Goal: Information Seeking & Learning: Understand process/instructions

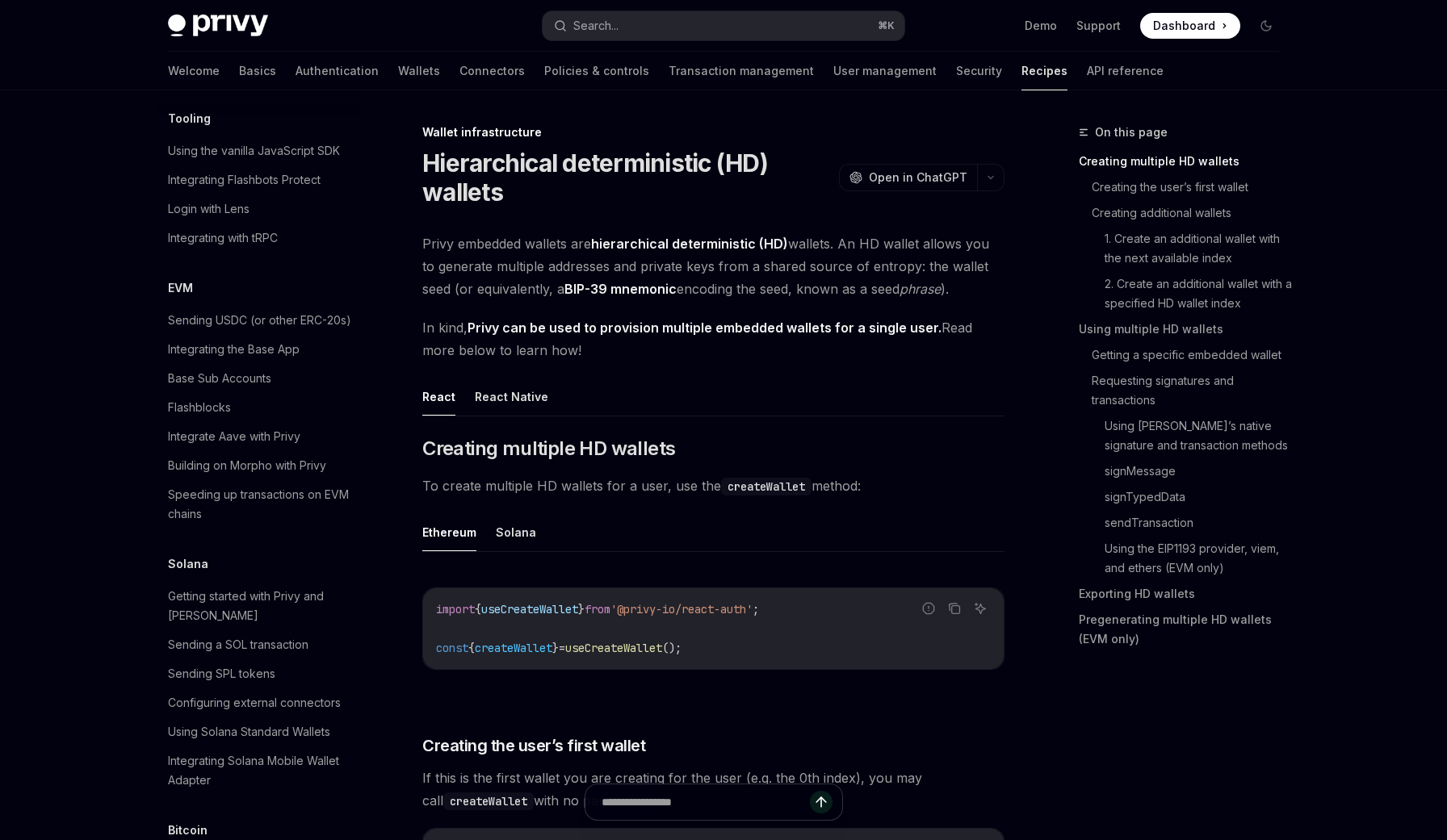
scroll to position [2268, 0]
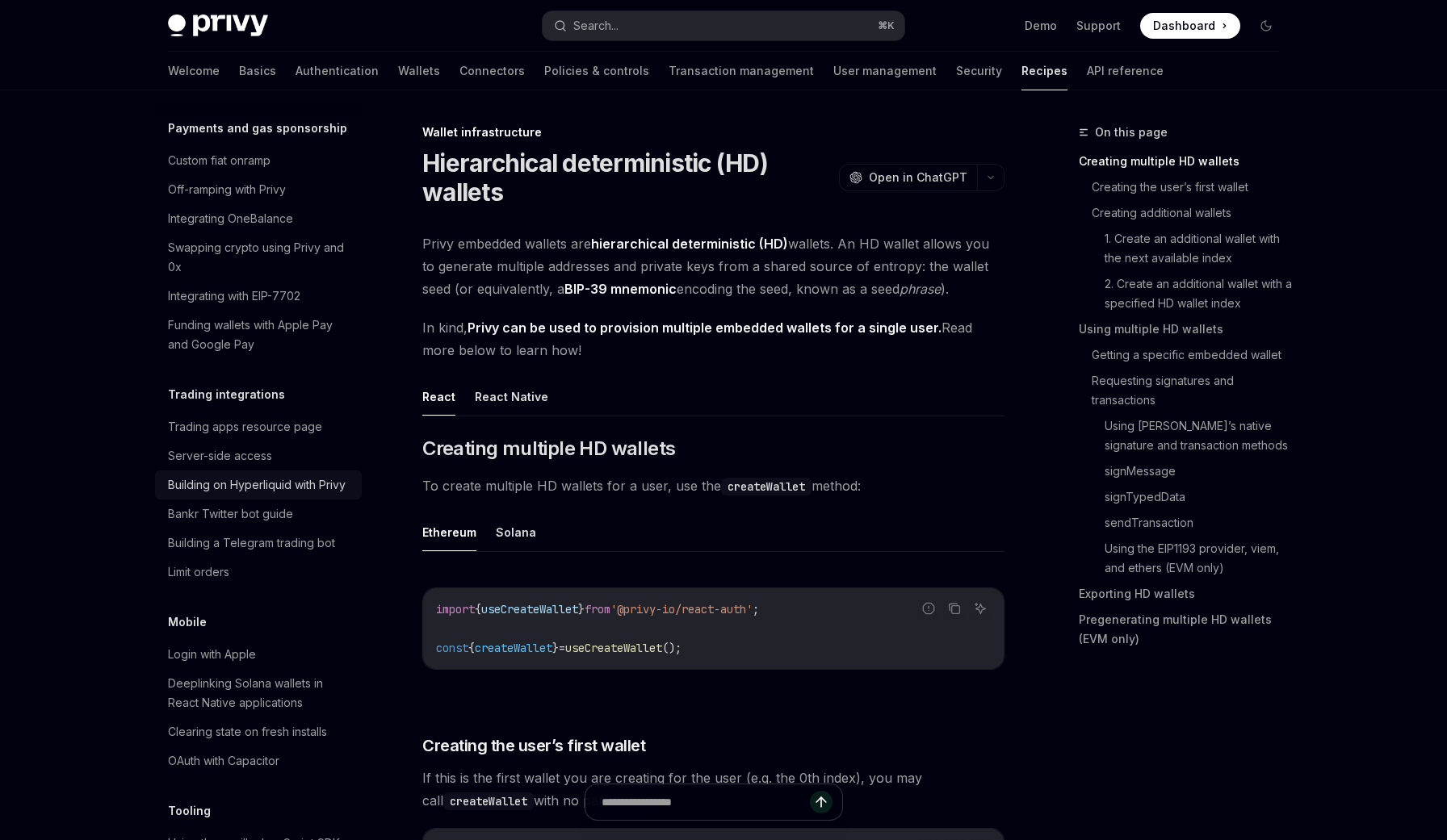
click at [285, 475] on div "Building on Hyperliquid with Privy" at bounding box center [256, 485] width 177 height 20
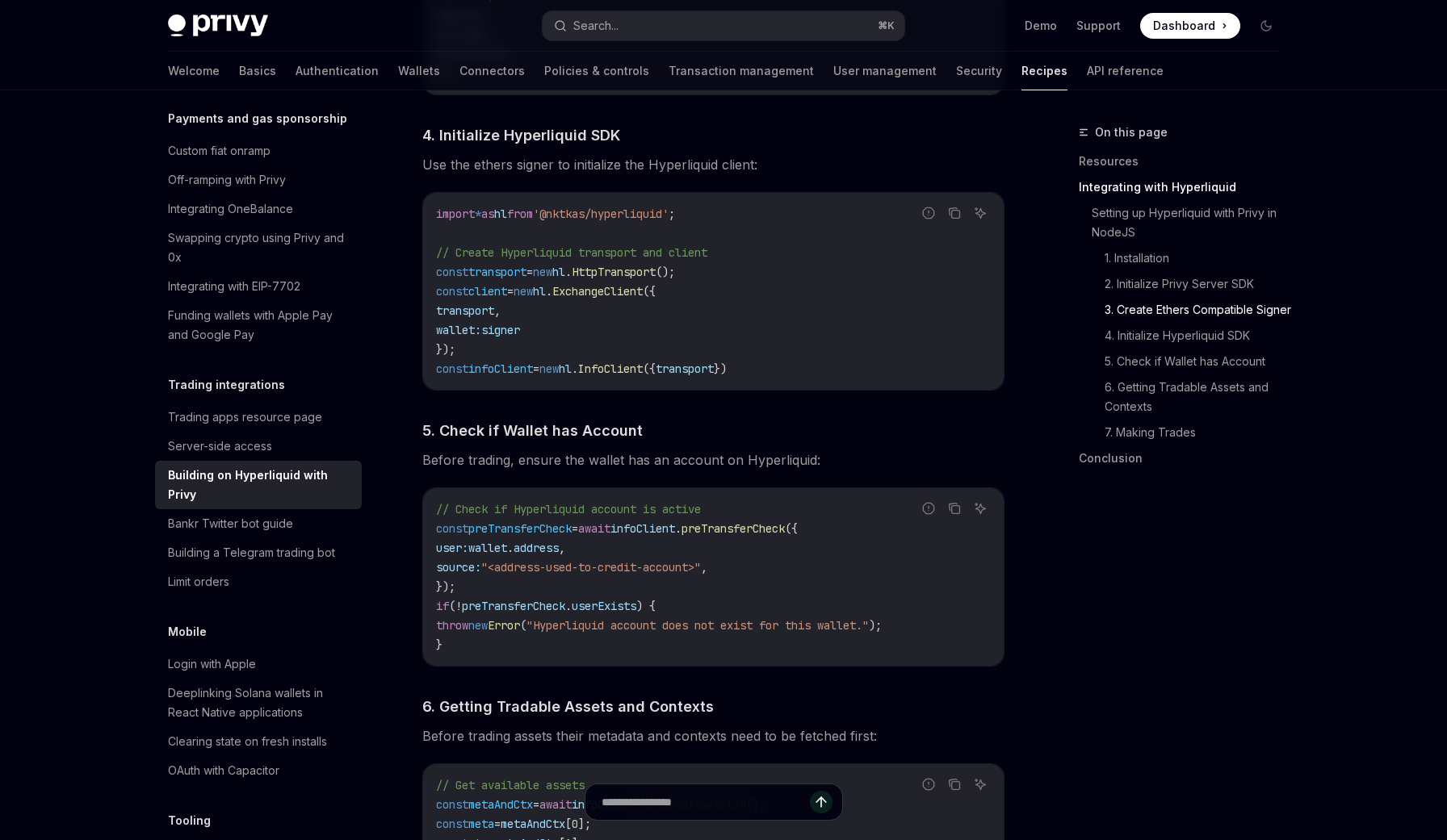
scroll to position [1658, 0]
click at [832, 591] on code "// Check if Hyperliquid account is active const preTransferCheck = await infoCl…" at bounding box center [714, 576] width 555 height 155
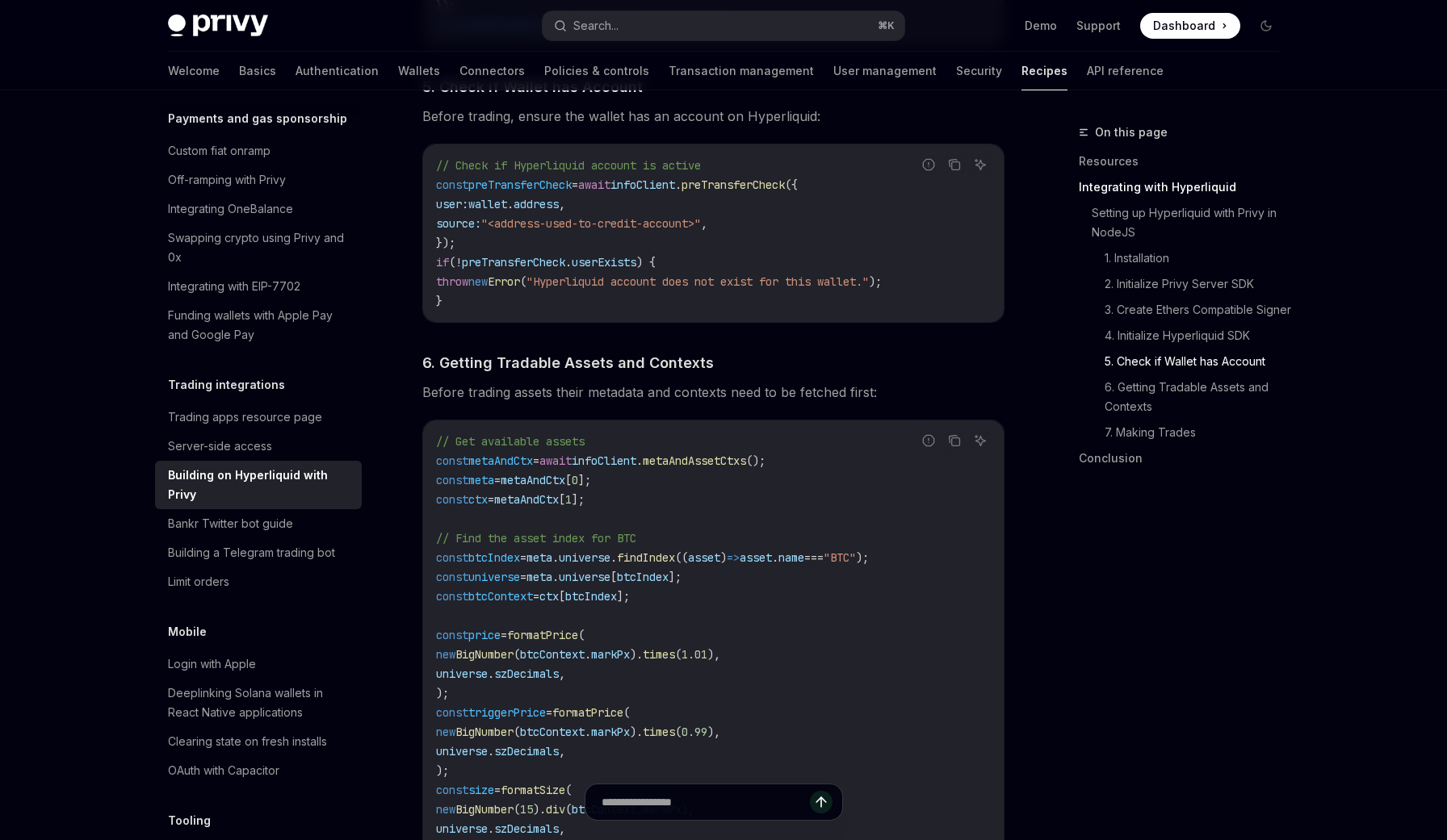
scroll to position [2002, 0]
click at [832, 591] on code "// Get available assets const metaAndCtx = await infoClient . metaAndAssetCtxs …" at bounding box center [714, 642] width 555 height 427
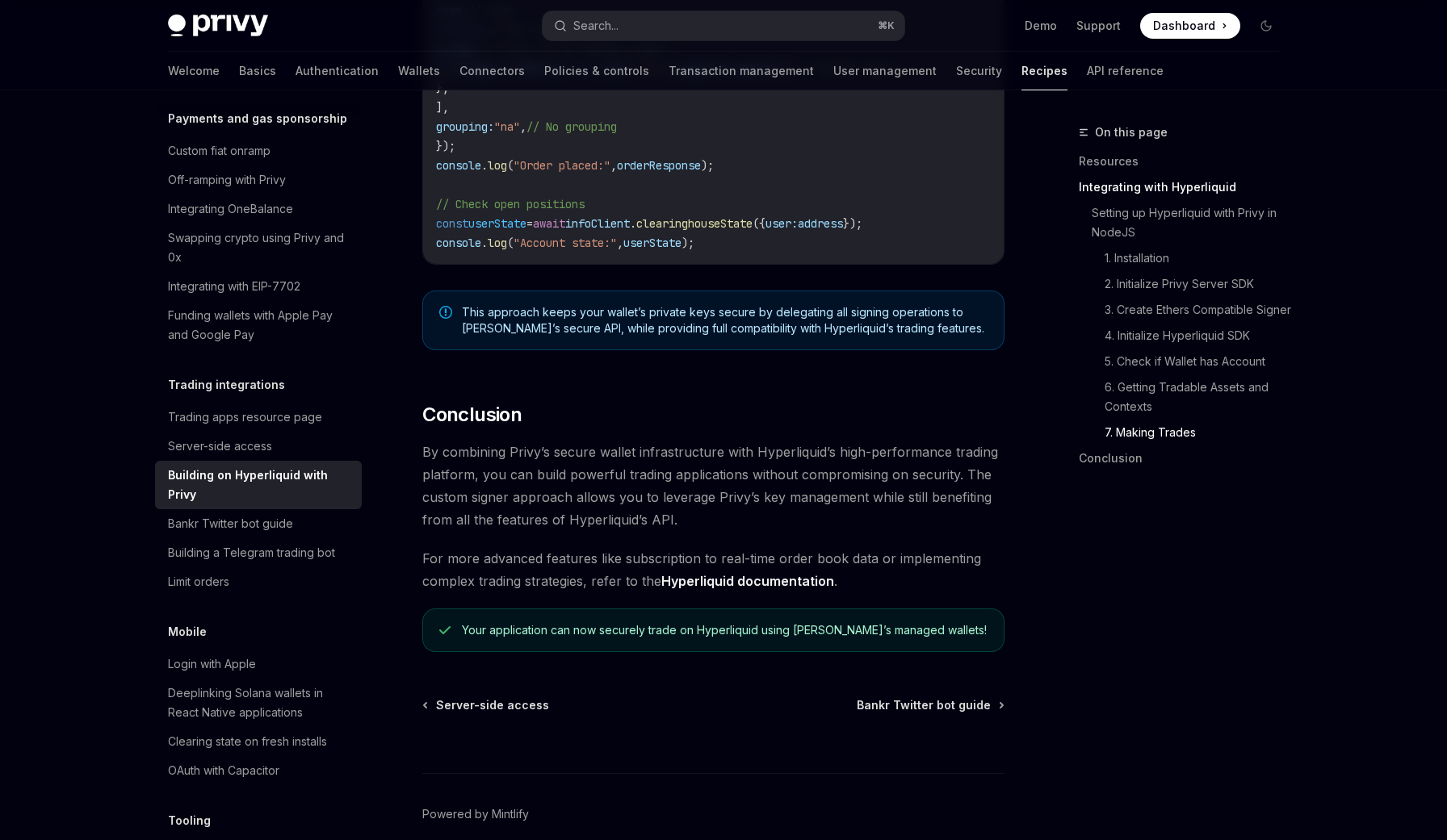
scroll to position [3098, 0]
click at [822, 528] on span "By combining Privy’s secure wallet infrastructure with Hyperliquid’s high-perfo…" at bounding box center [713, 483] width 582 height 90
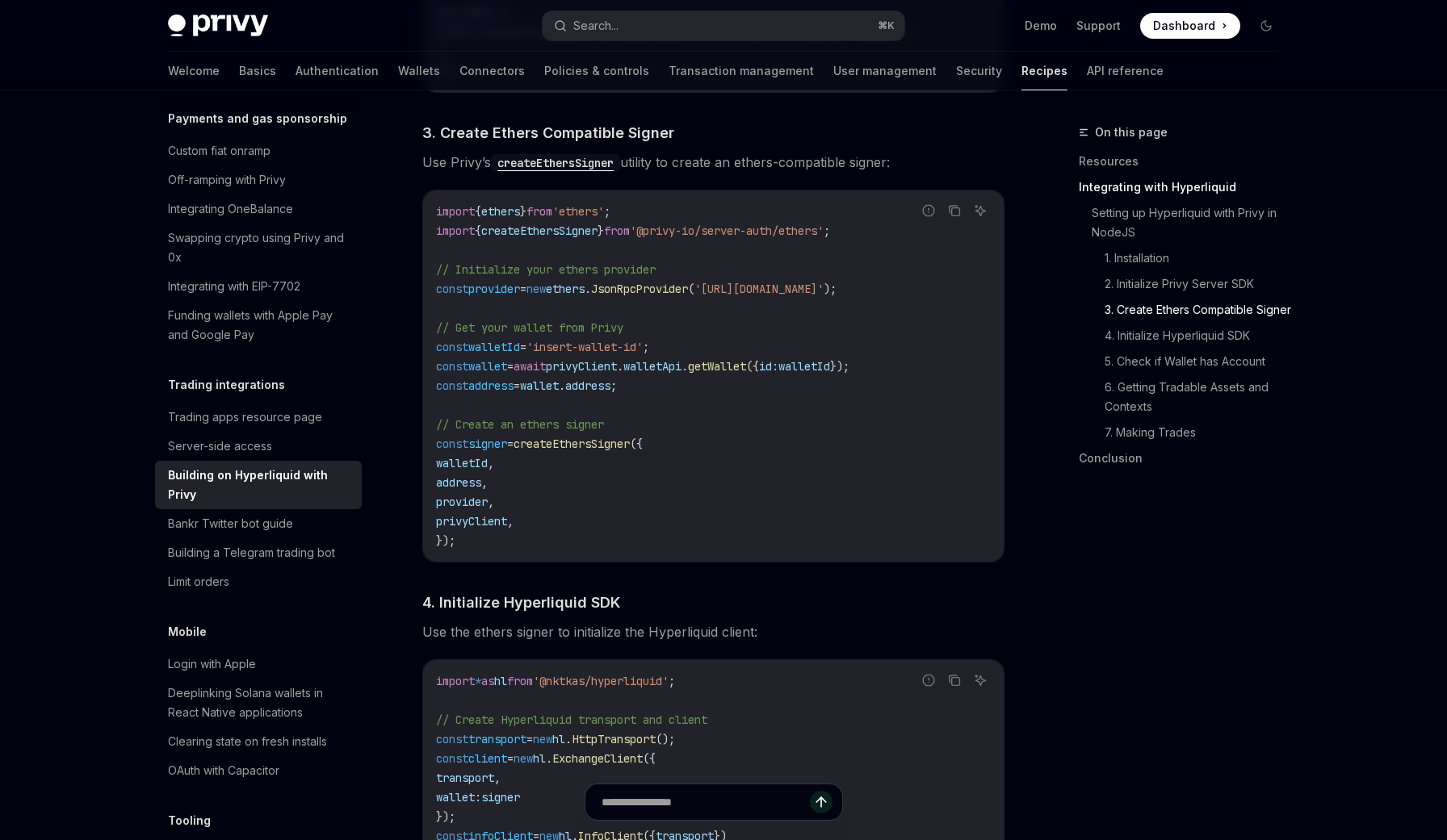
scroll to position [1185, 0]
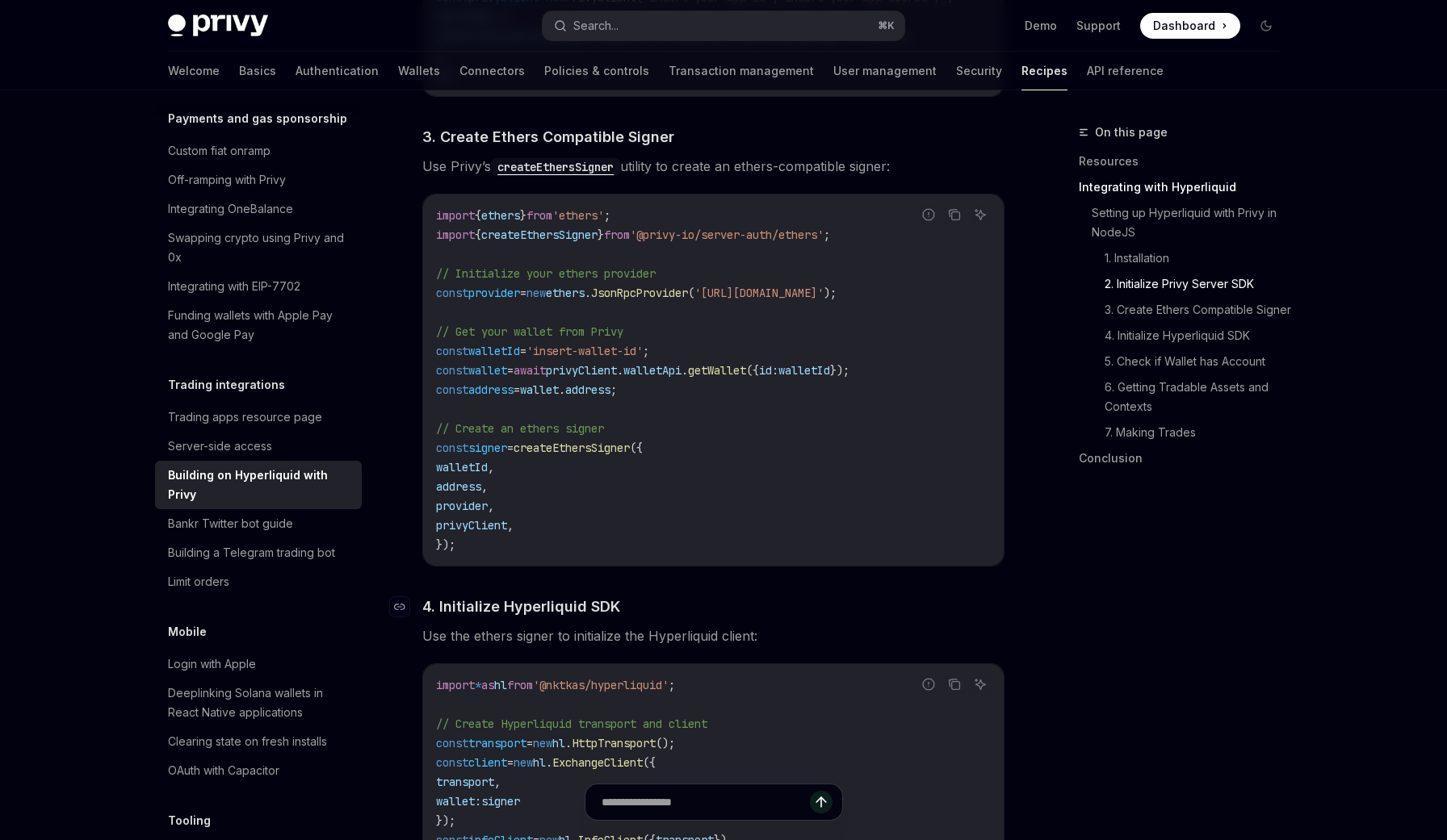
click at [768, 610] on h4 "​ 4. Initialize Hyperliquid SDK" at bounding box center [713, 606] width 582 height 22
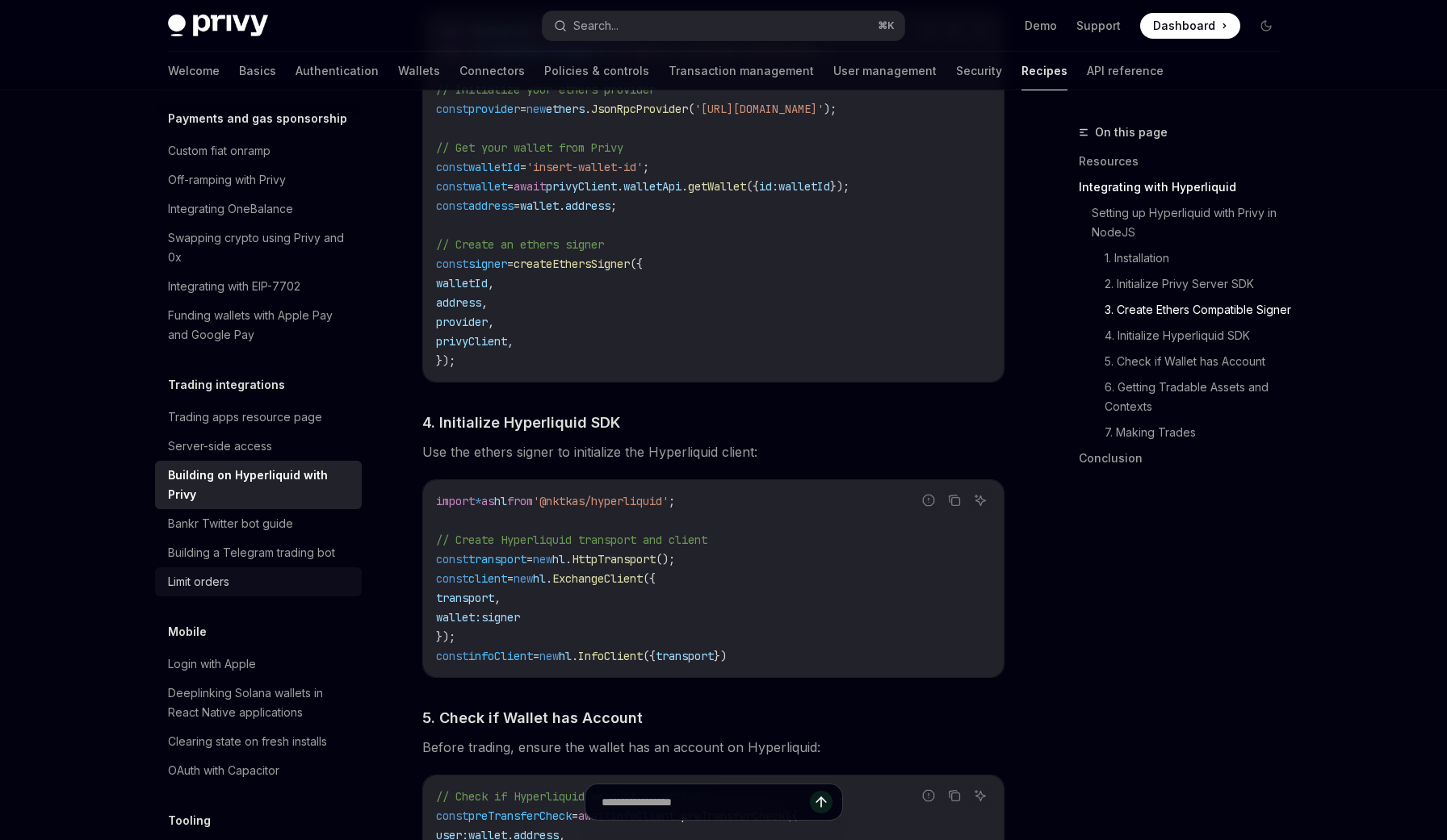
scroll to position [1370, 0]
click at [279, 572] on div "Limit orders" at bounding box center [260, 581] width 184 height 20
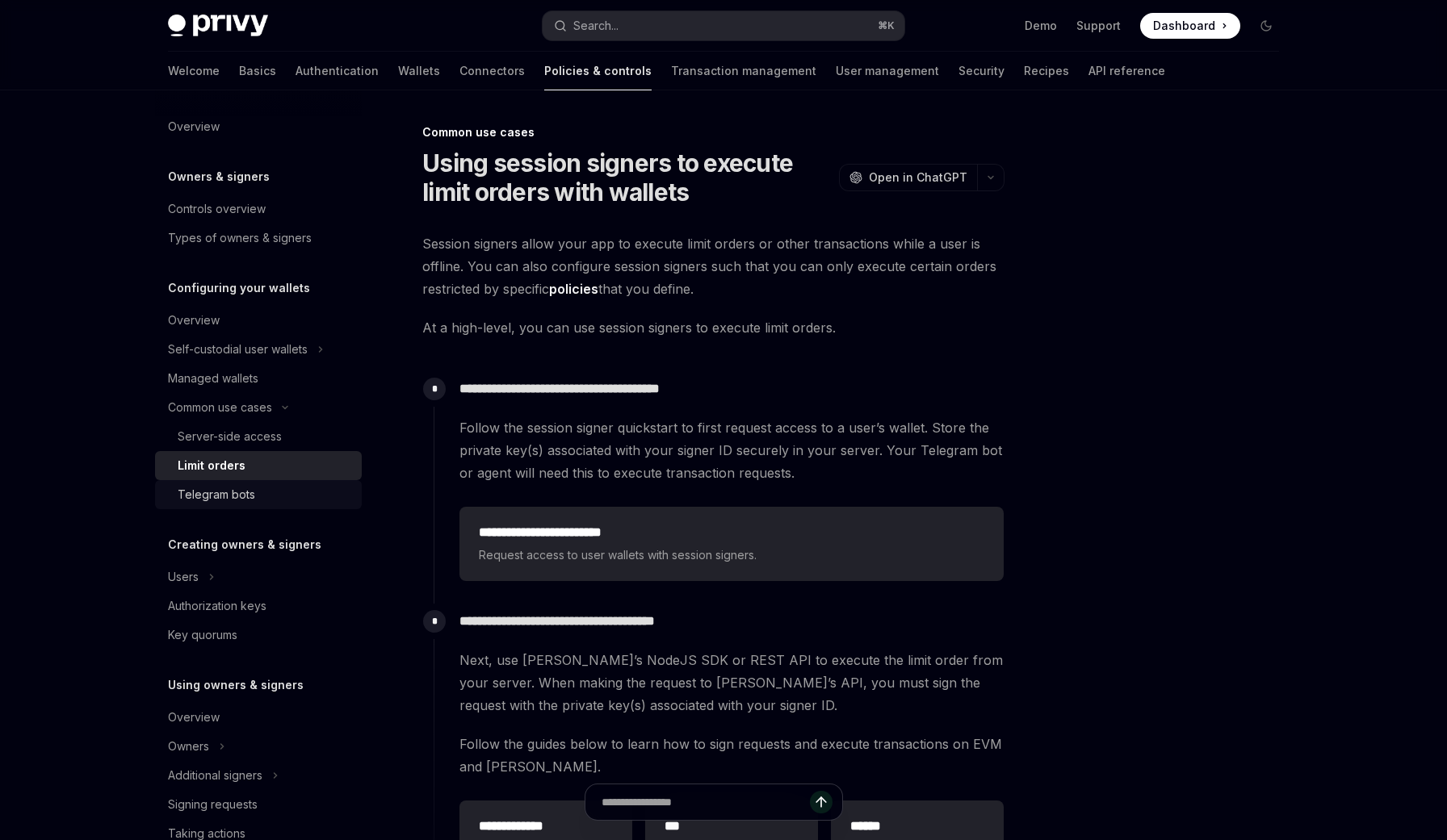
click at [224, 491] on div "Telegram bots" at bounding box center [216, 494] width 78 height 20
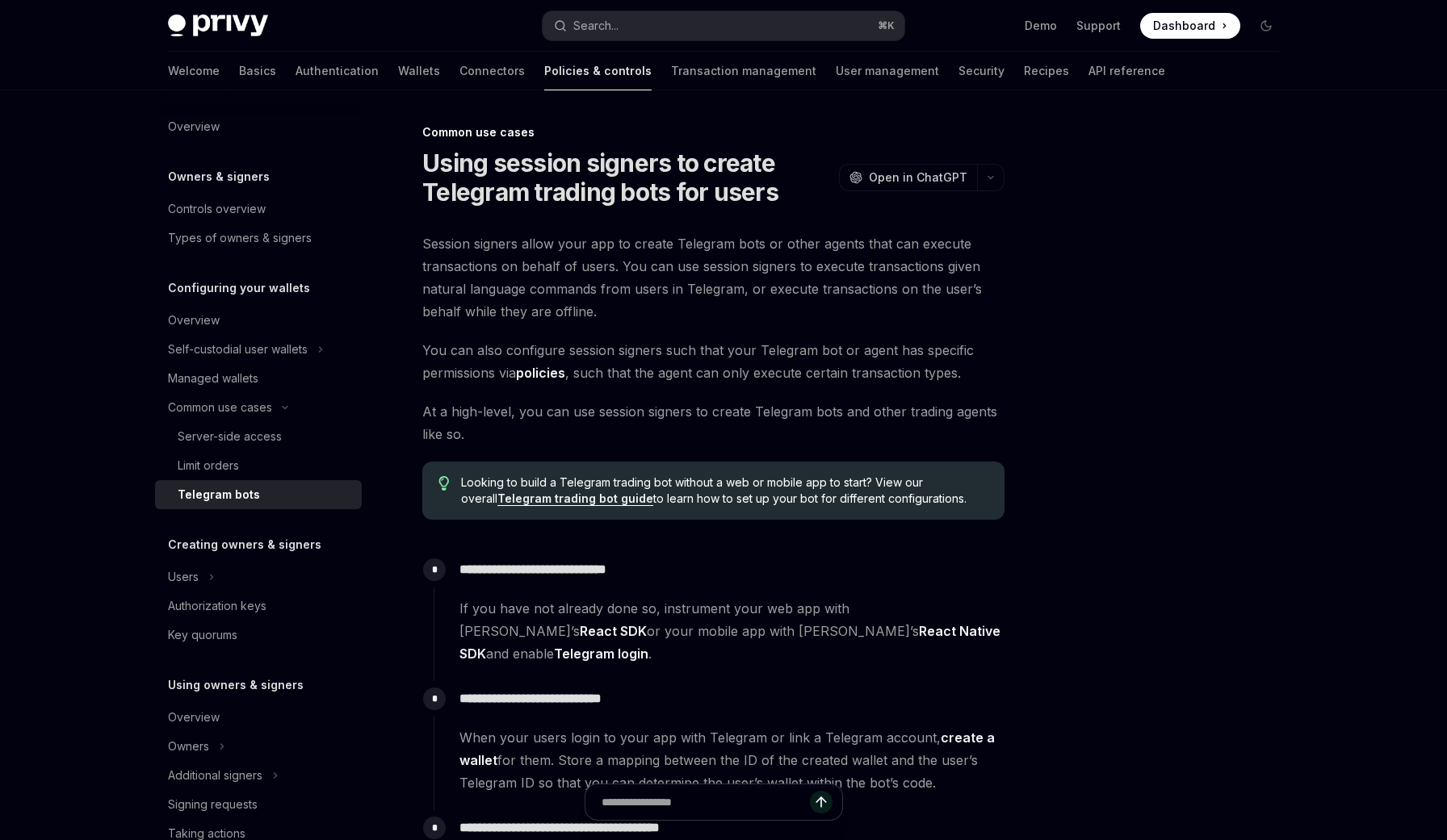
click at [603, 572] on p "**********" at bounding box center [731, 570] width 544 height 22
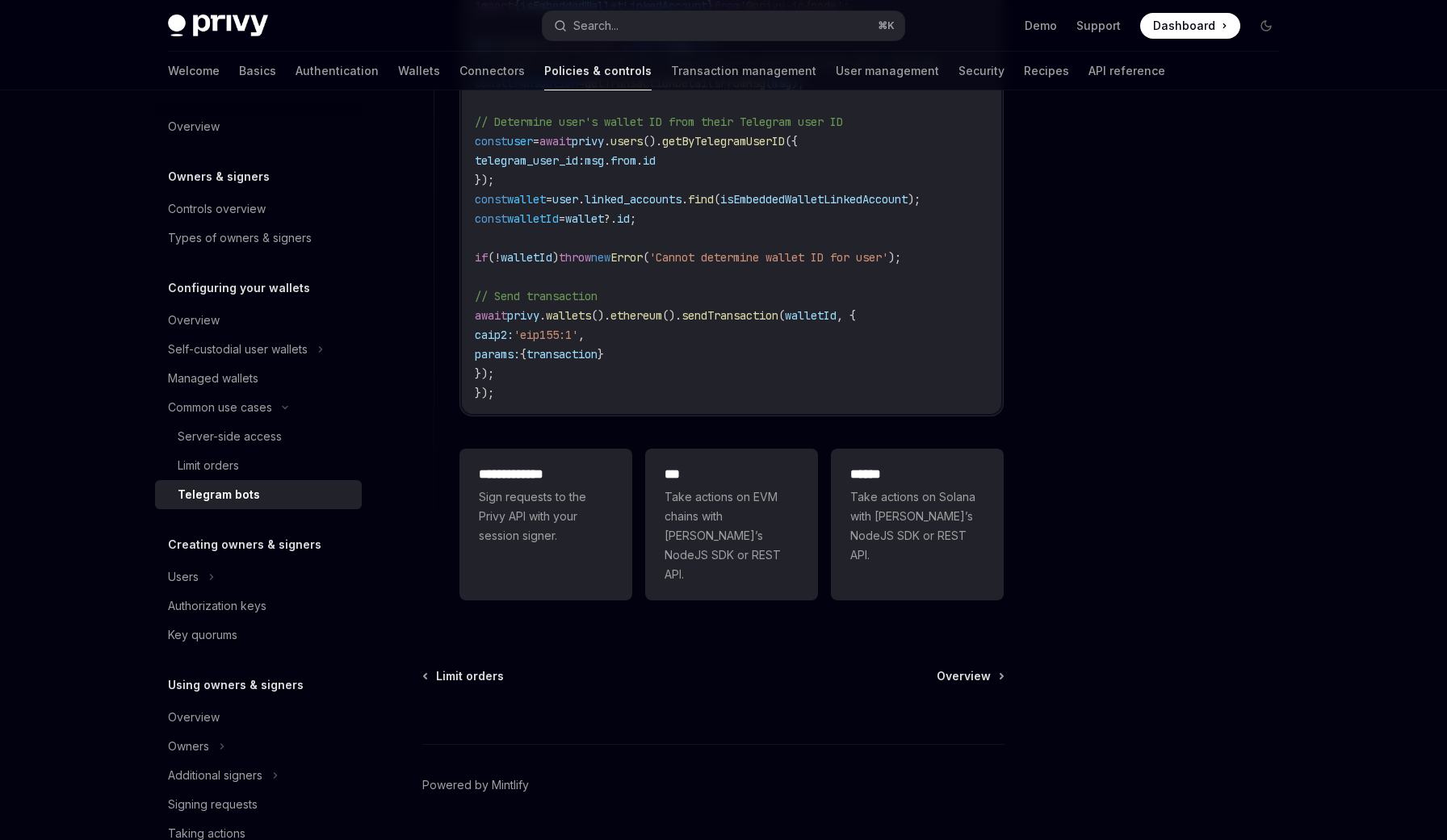
scroll to position [1400, 0]
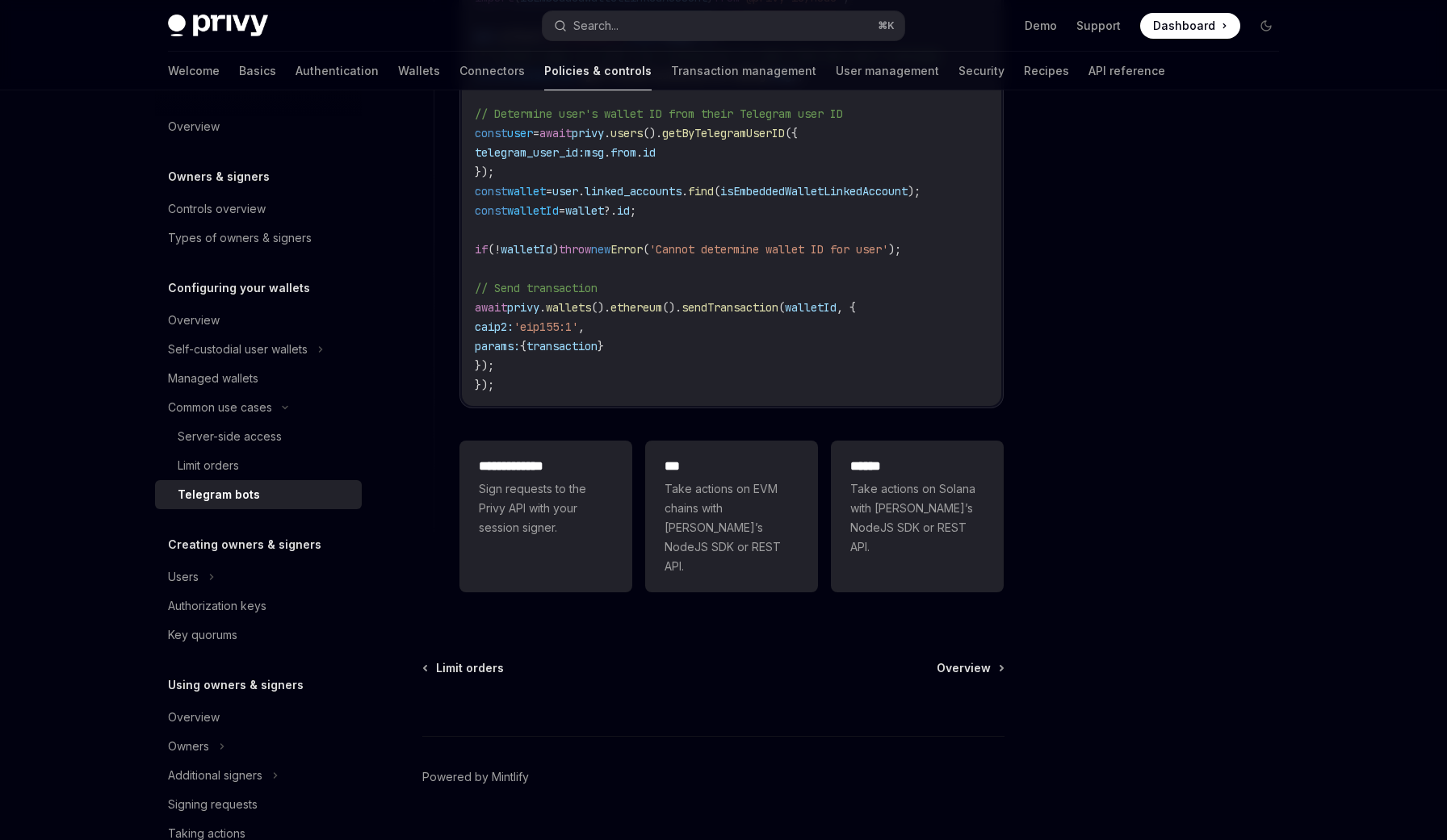
click at [1168, 485] on div at bounding box center [1169, 481] width 246 height 717
click at [915, 334] on code "import { isEmbeddedWalletLinkedAccount } from '@privy-io/node' ; bot . onText (…" at bounding box center [731, 191] width 514 height 407
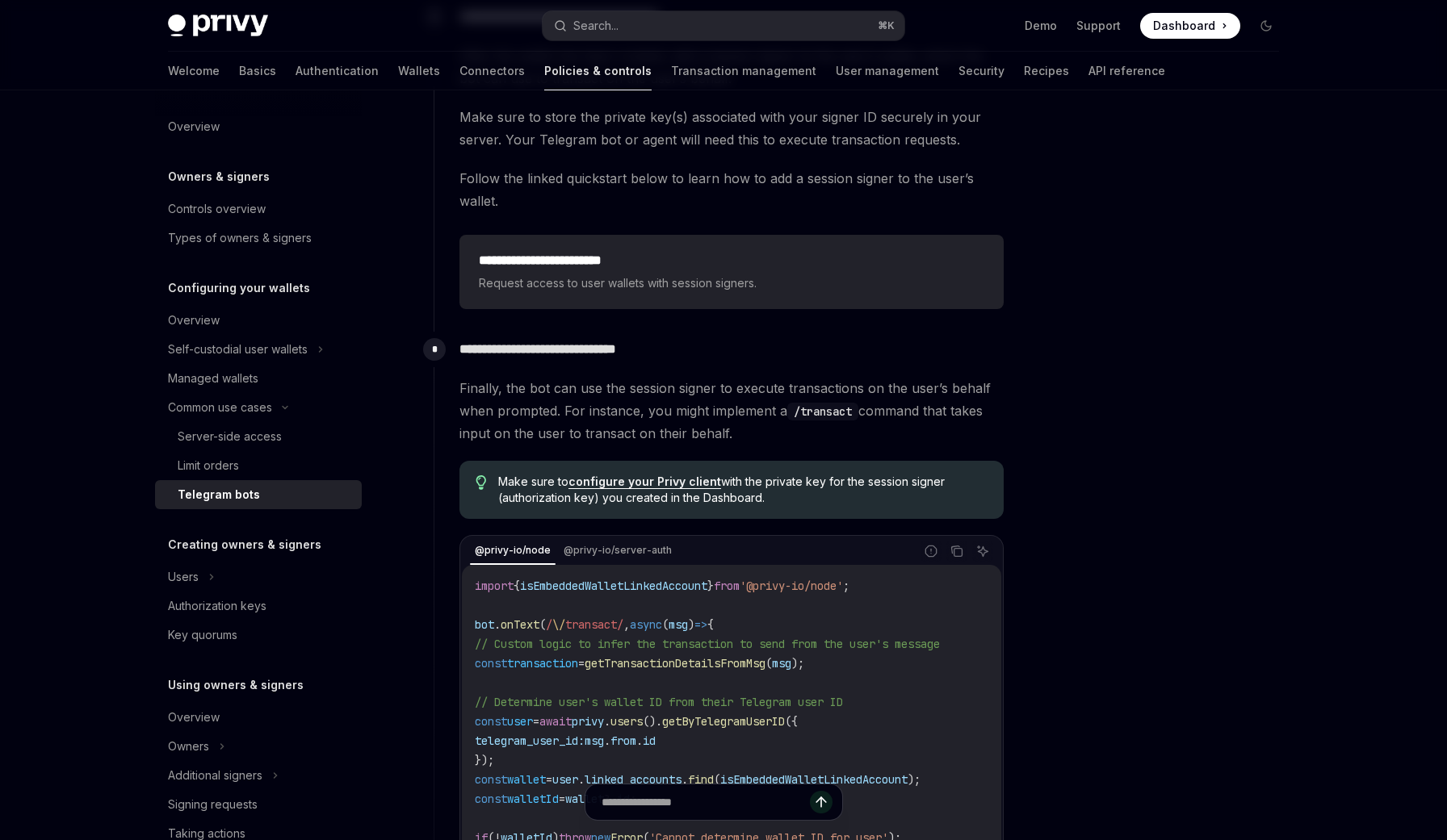
click at [770, 695] on span "// Determine user's wallet ID from their Telegram user ID" at bounding box center [658, 701] width 369 height 14
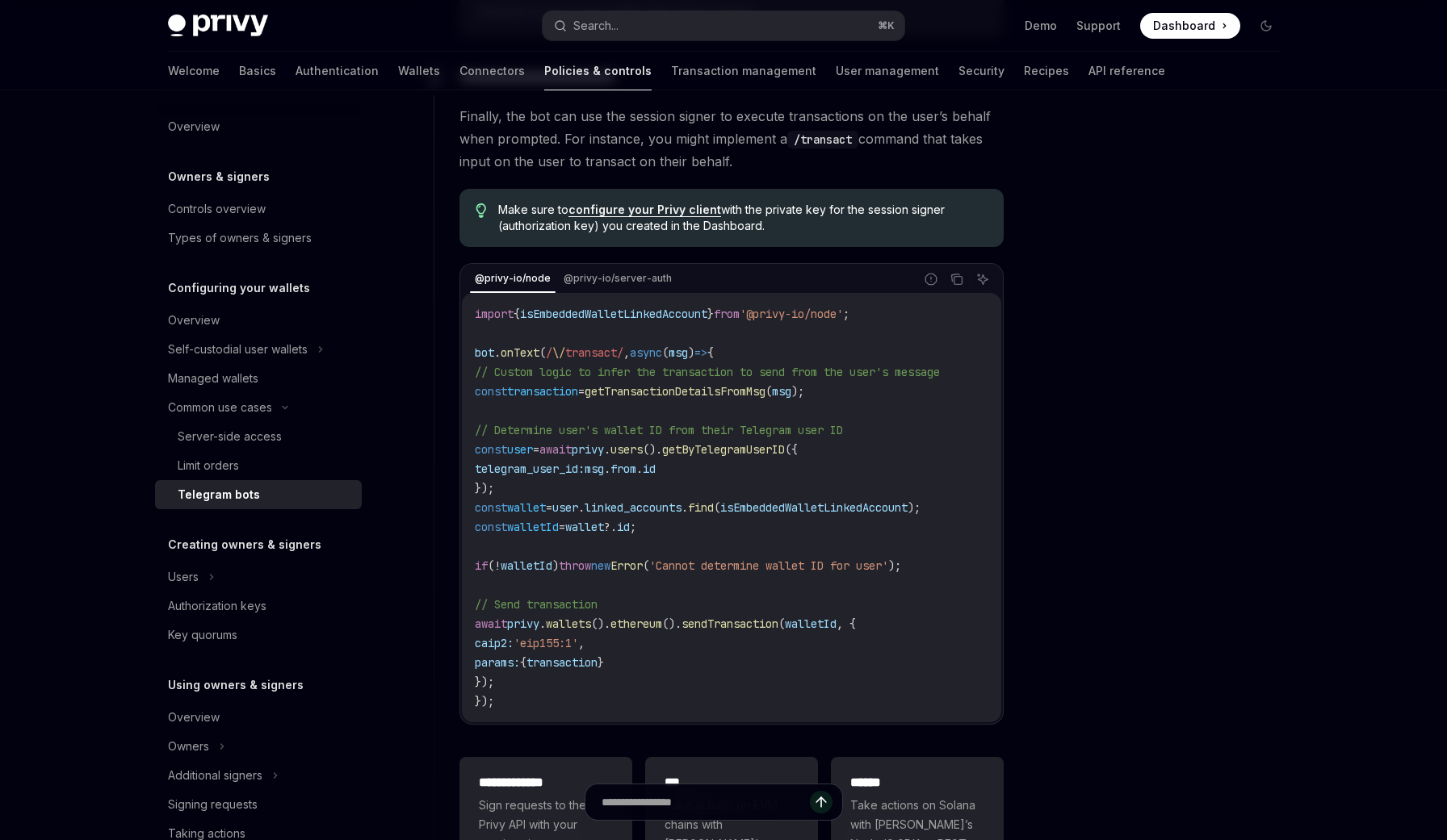
scroll to position [1102, 0]
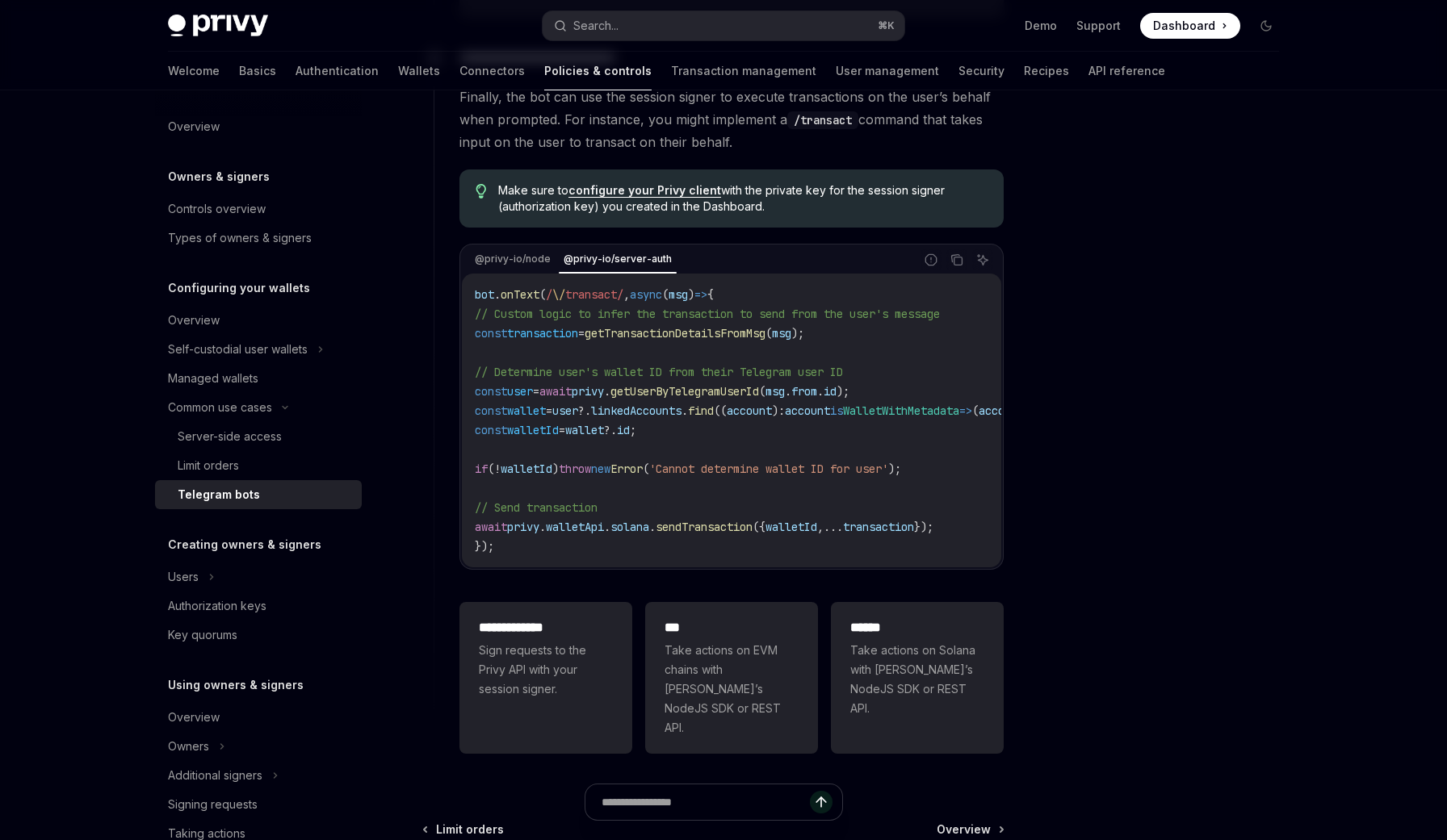
click at [565, 300] on code "bot . onText ( / \/ transact/ , async ( msg ) => { // Custom logic to infer the…" at bounding box center [946, 420] width 943 height 271
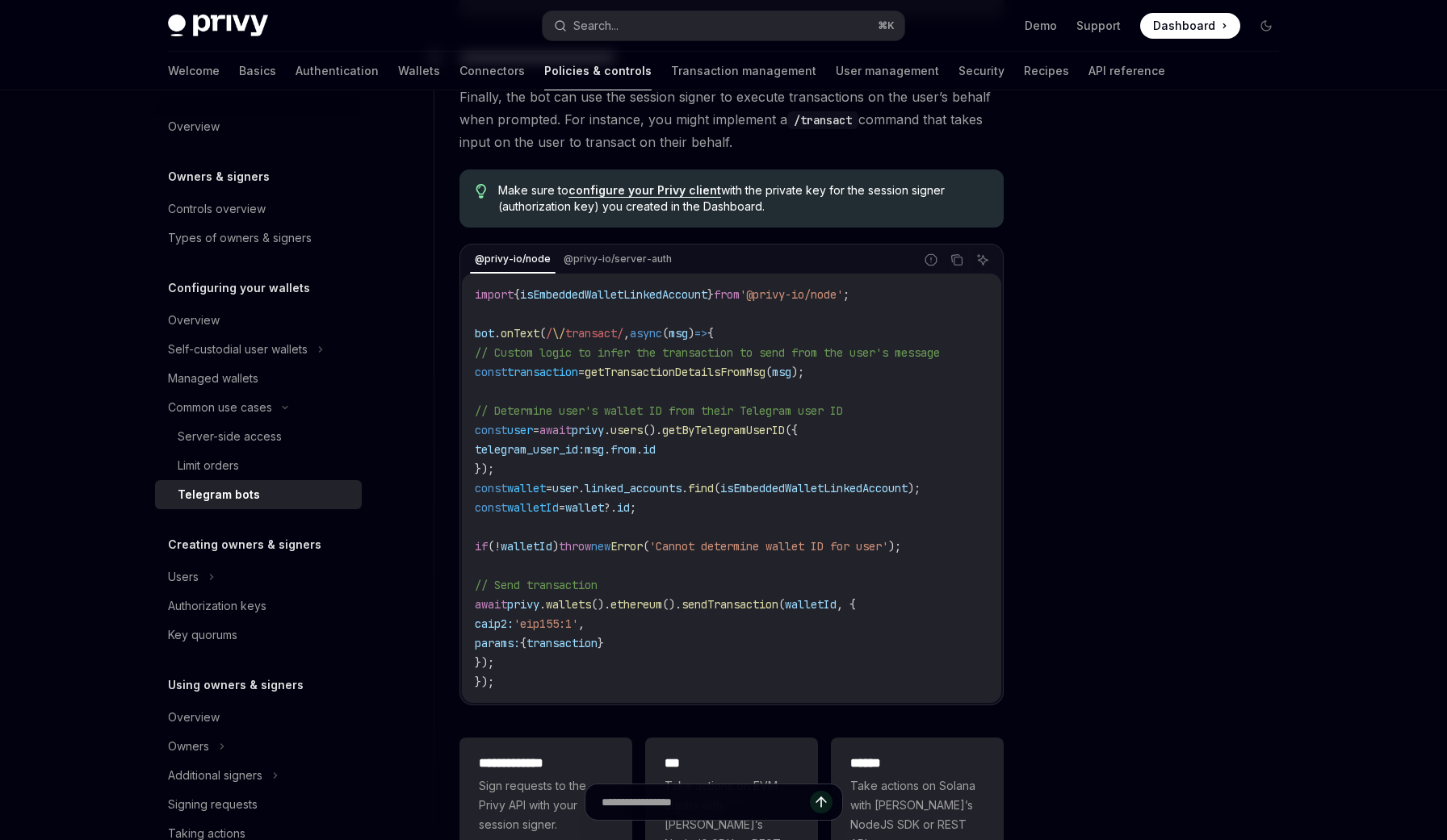
click at [584, 404] on span "// Determine user's wallet ID from their Telegram user ID" at bounding box center [658, 411] width 369 height 14
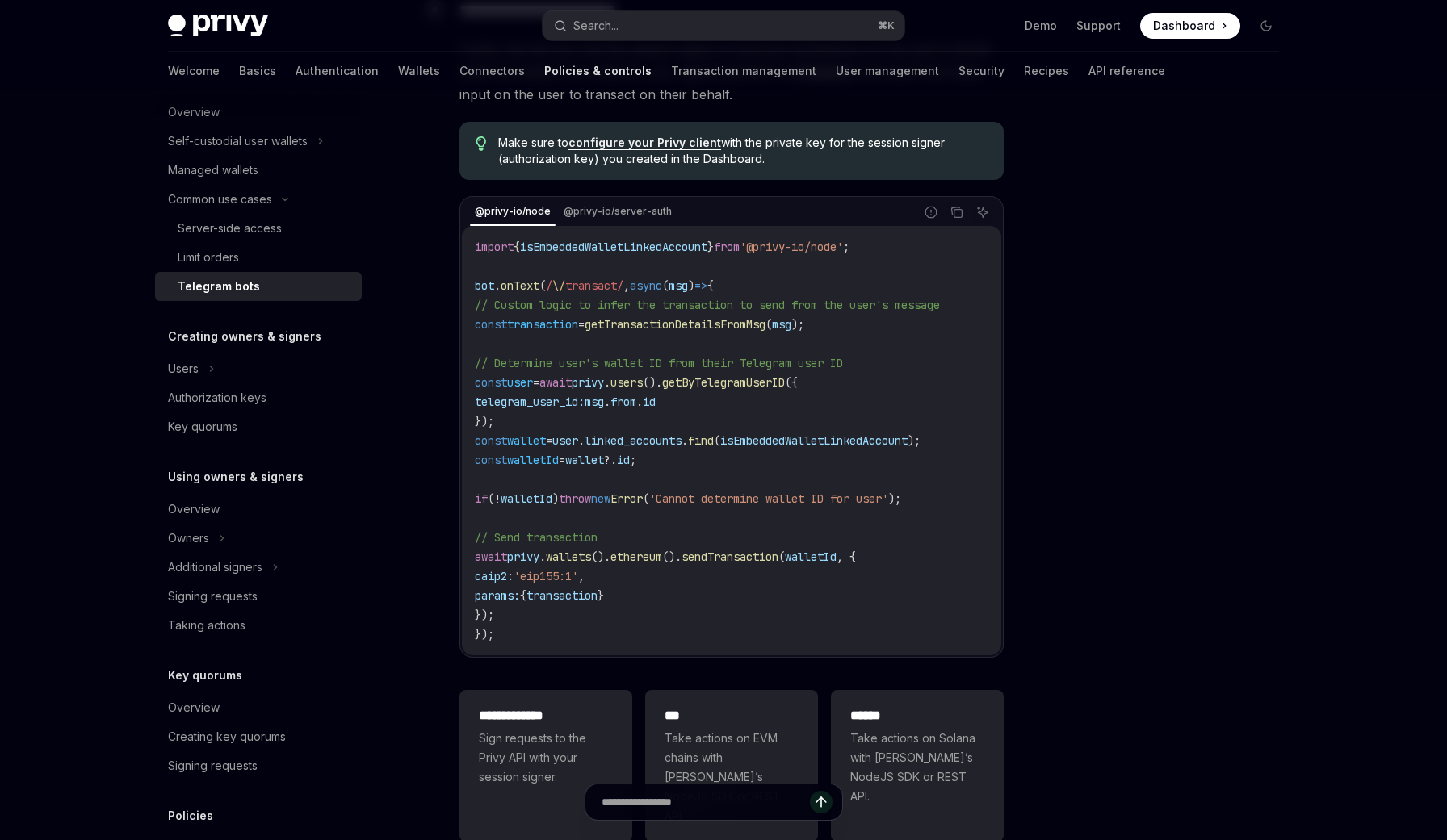
scroll to position [221, 0]
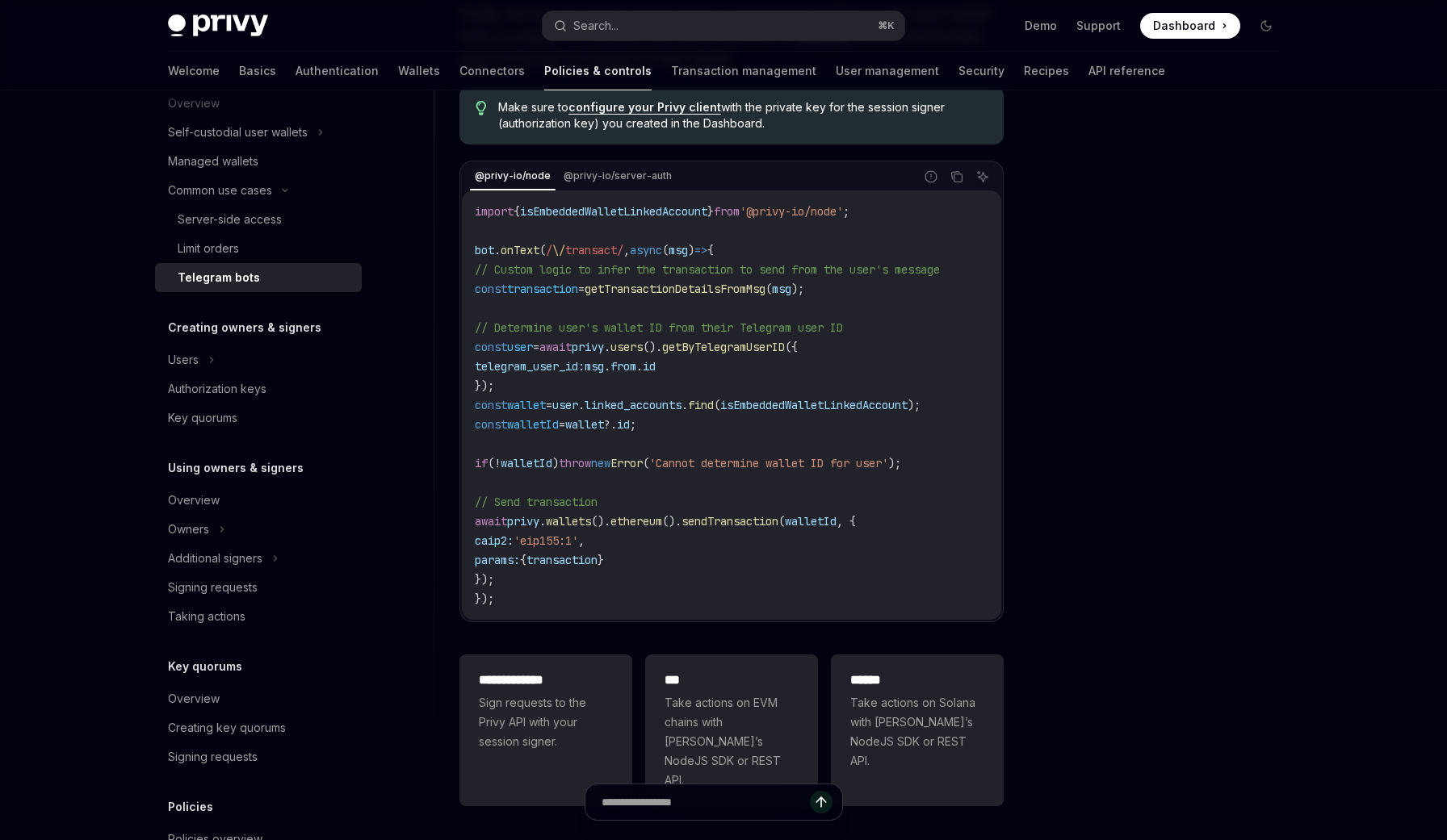
scroll to position [1194, 0]
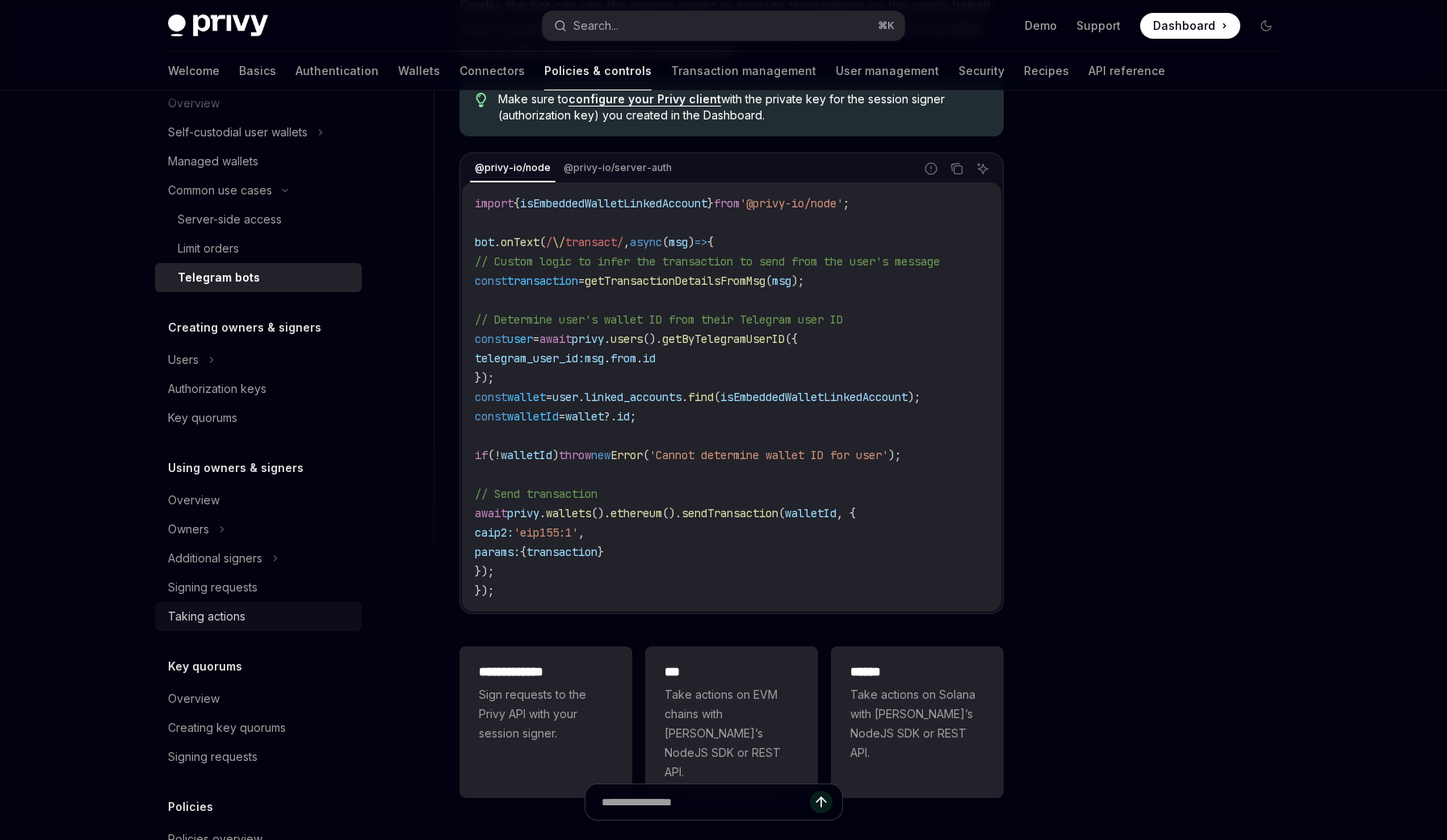
click at [219, 620] on div "Taking actions" at bounding box center [206, 617] width 78 height 20
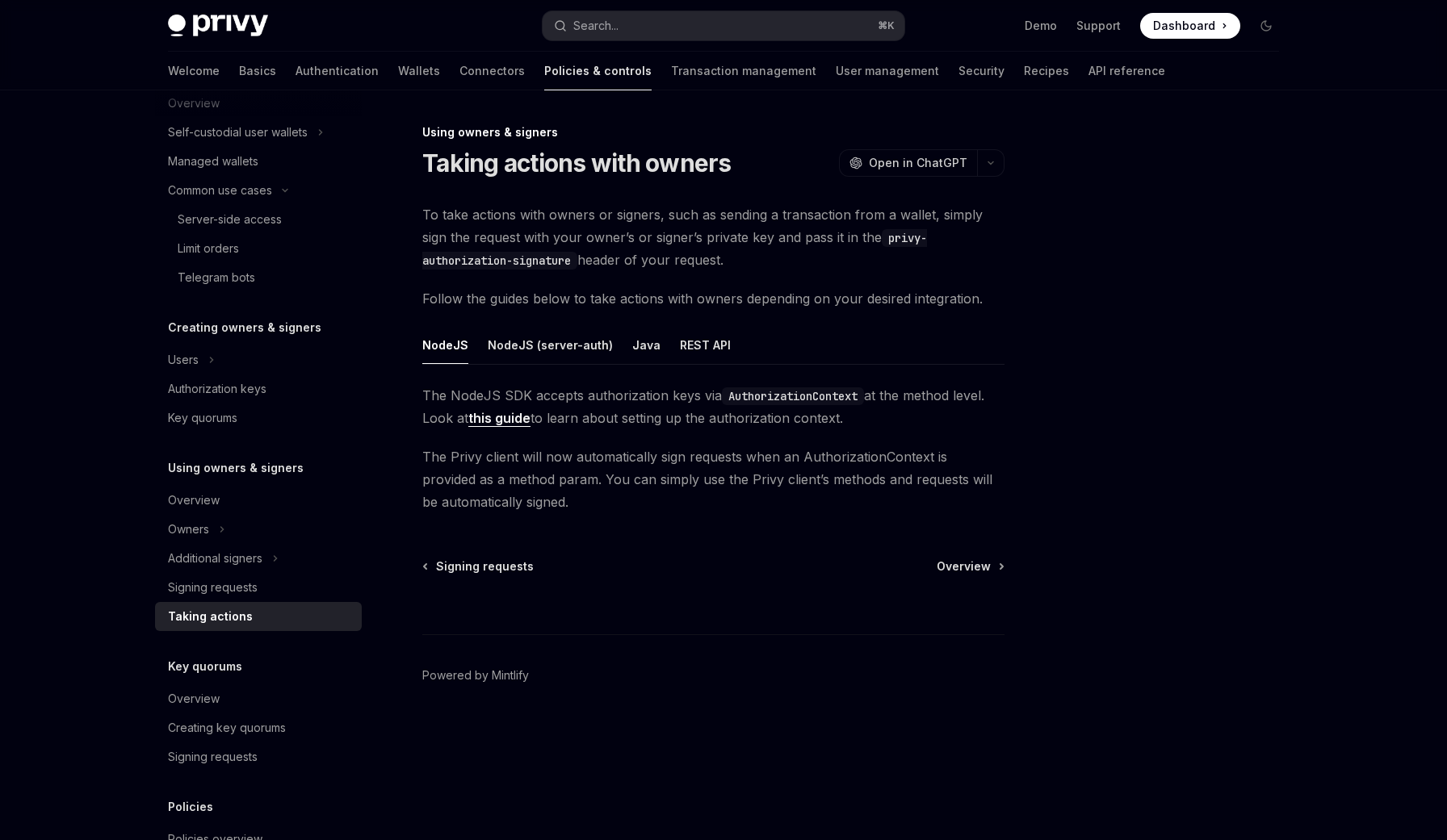
click at [38, 637] on div "Privy Docs home page Search... ⌘ K Demo Support Dashboard Dashboard Search... N…" at bounding box center [723, 420] width 1447 height 840
click at [542, 357] on button "NodeJS (server-auth)" at bounding box center [550, 345] width 125 height 38
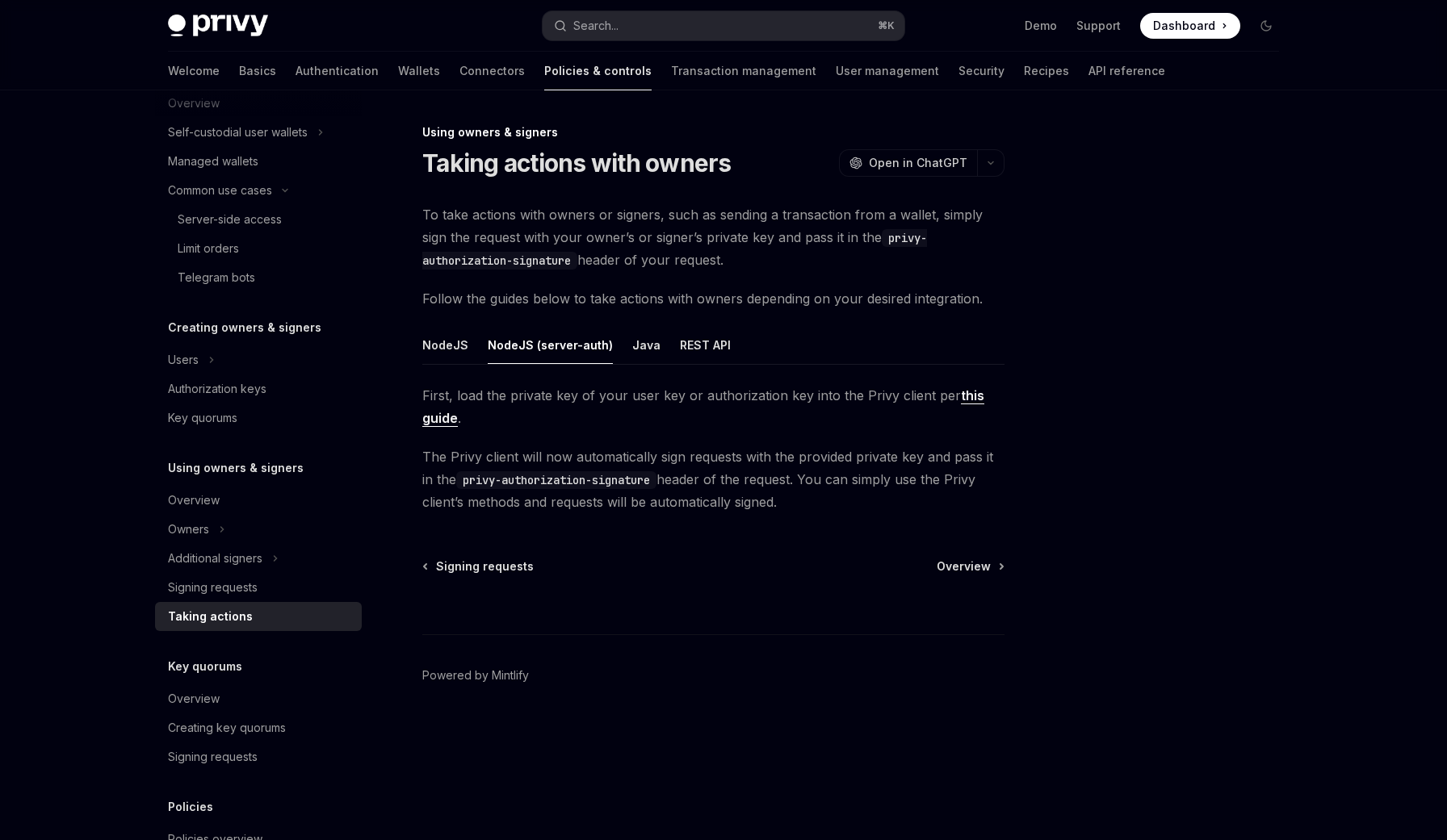
click at [595, 428] on span "First, load the private key of your user key or authorization key into the Priv…" at bounding box center [713, 407] width 582 height 45
click at [460, 343] on button "NodeJS" at bounding box center [445, 345] width 46 height 38
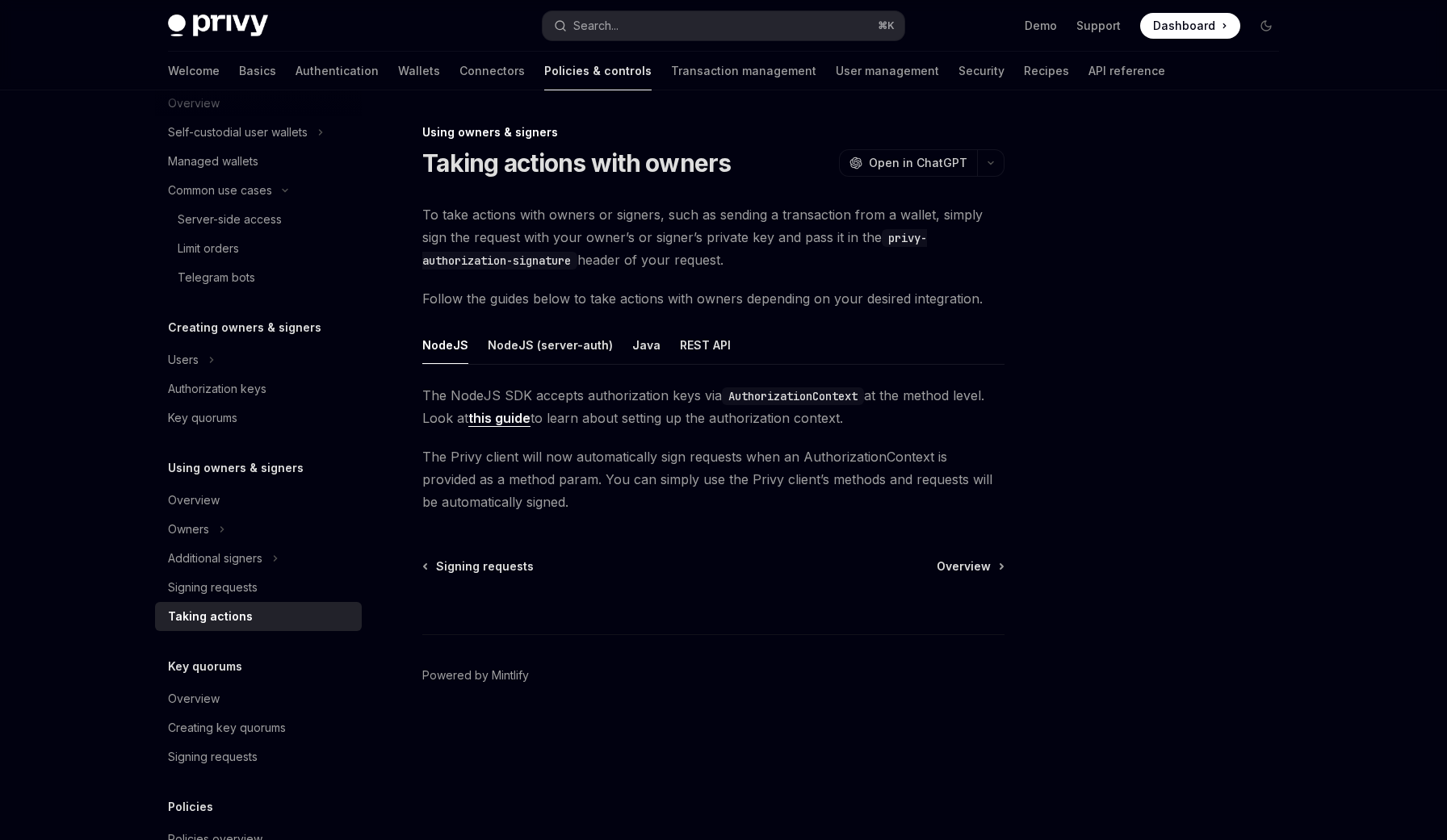
click at [511, 419] on link "this guide" at bounding box center [499, 418] width 62 height 17
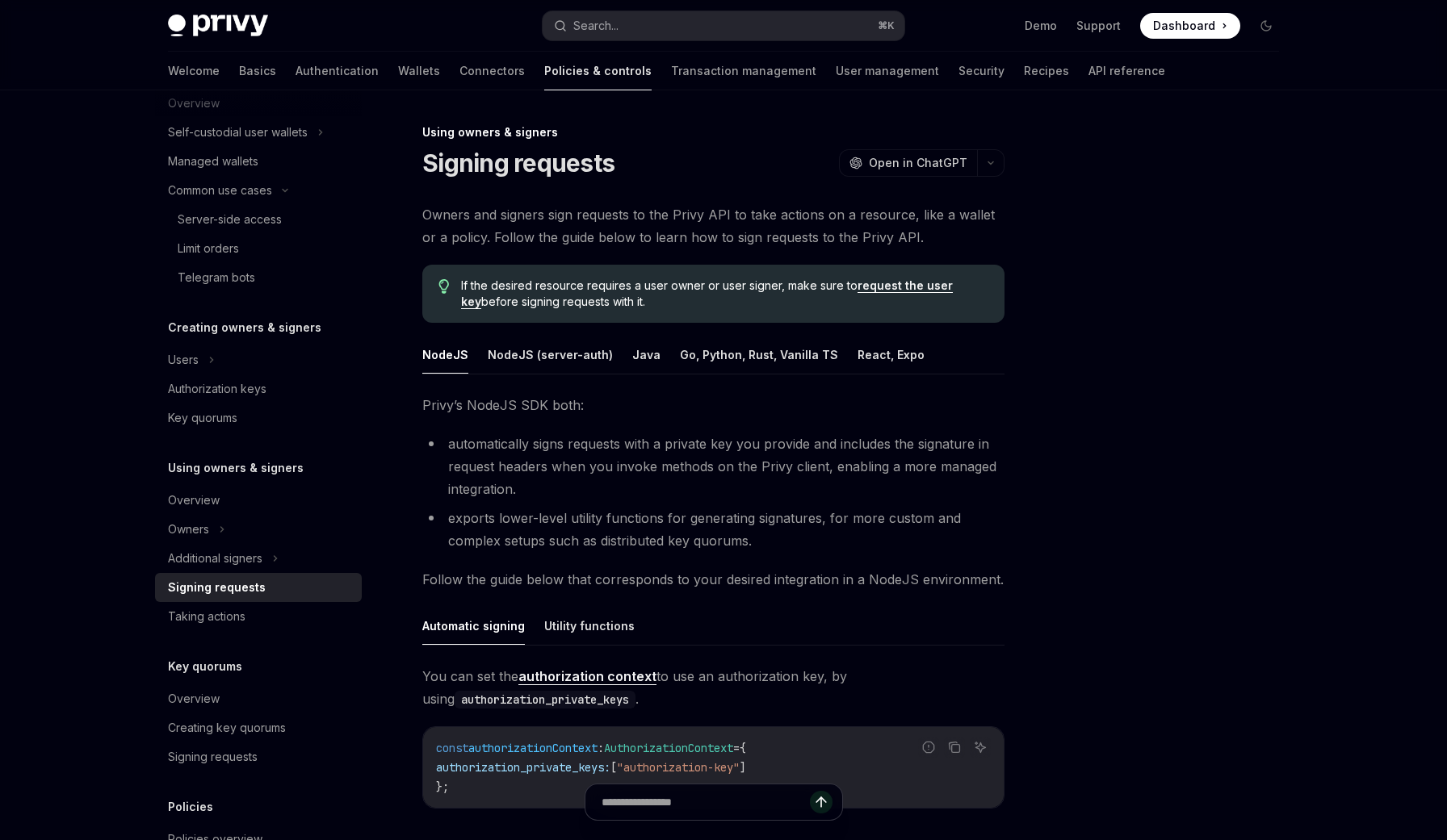
click at [585, 449] on li "automatically signs requests with a private key you provide and includes the si…" at bounding box center [713, 467] width 582 height 68
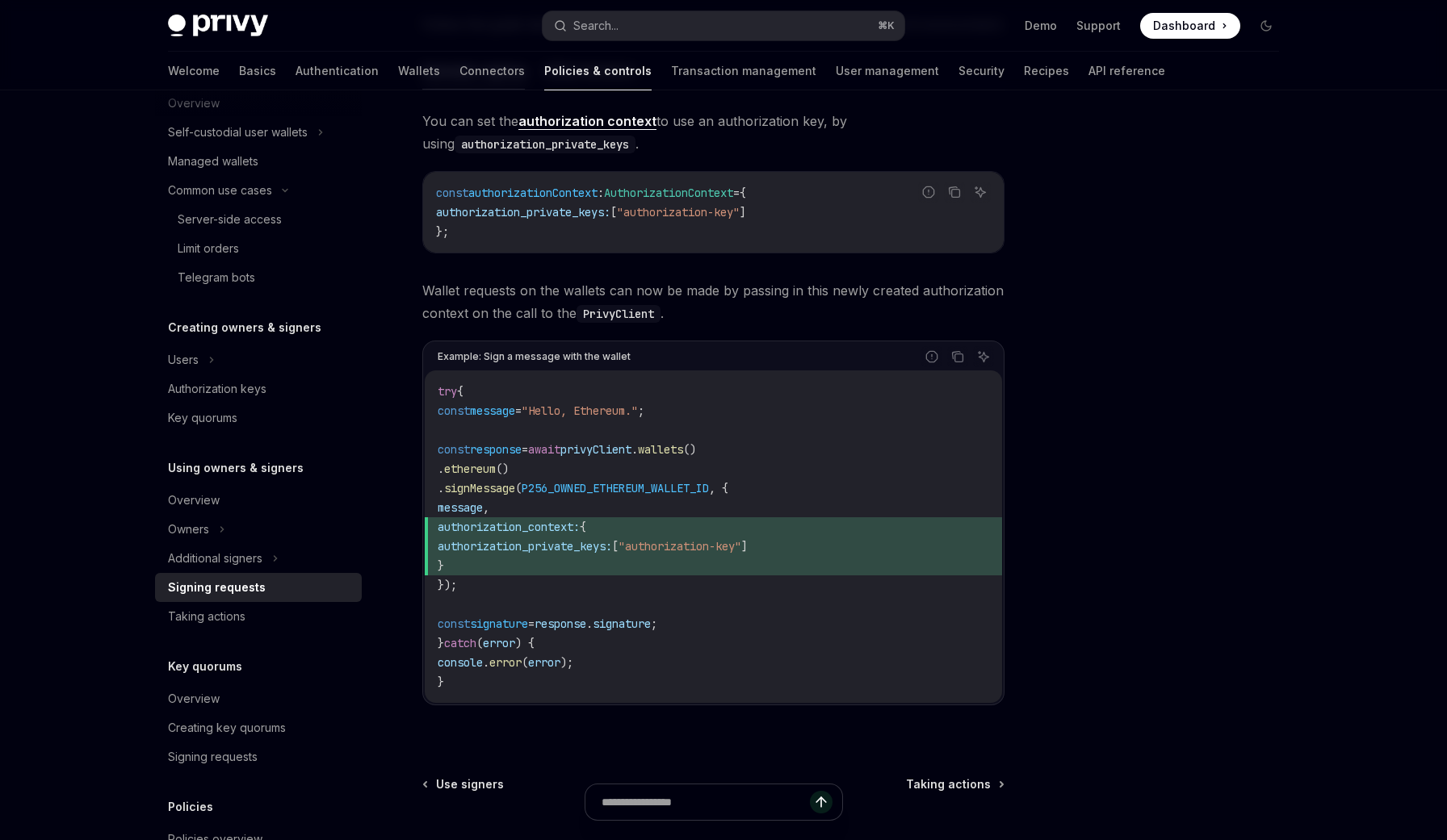
scroll to position [556, 0]
click at [561, 449] on span "await" at bounding box center [544, 448] width 32 height 14
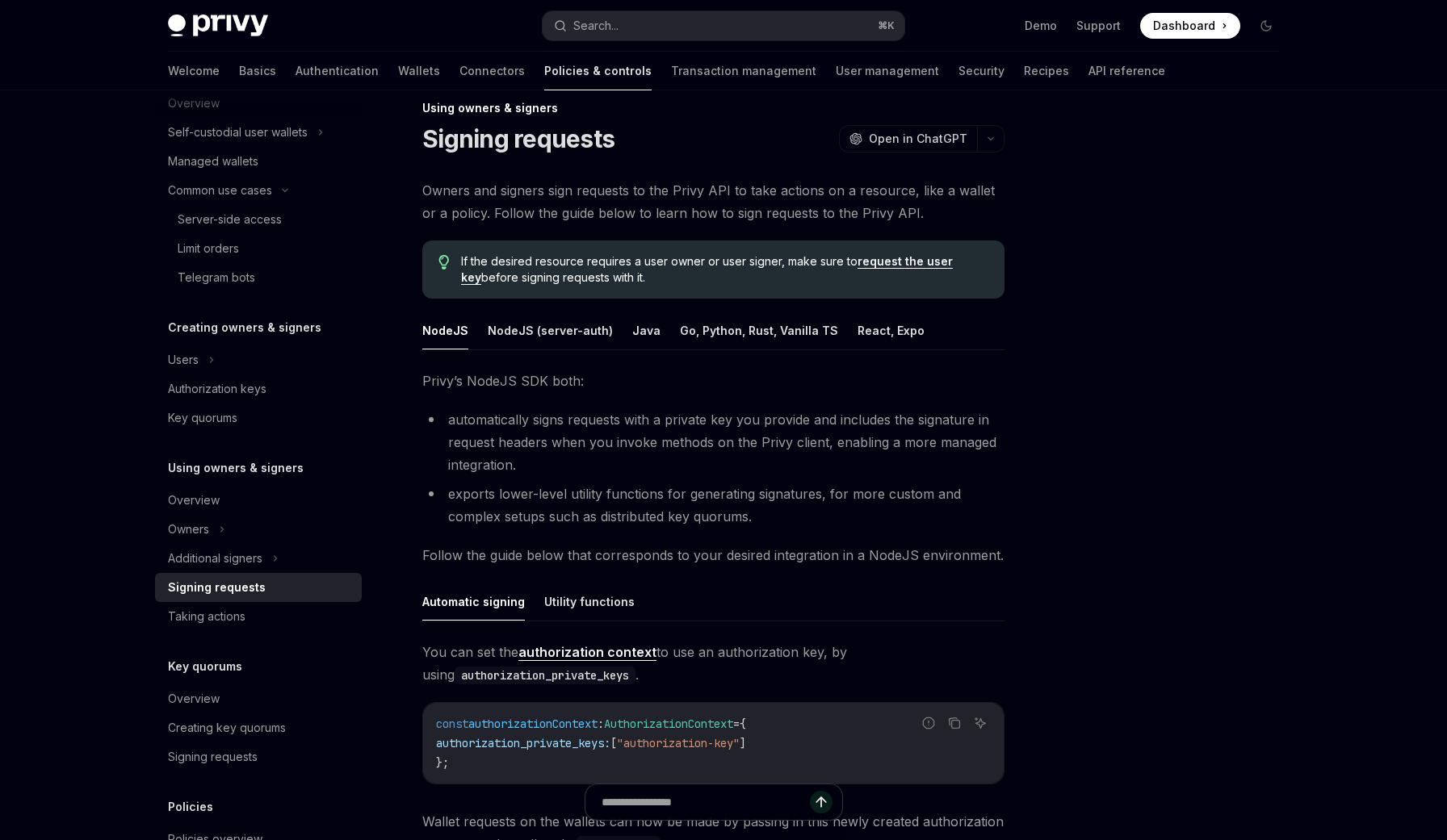
scroll to position [0, 0]
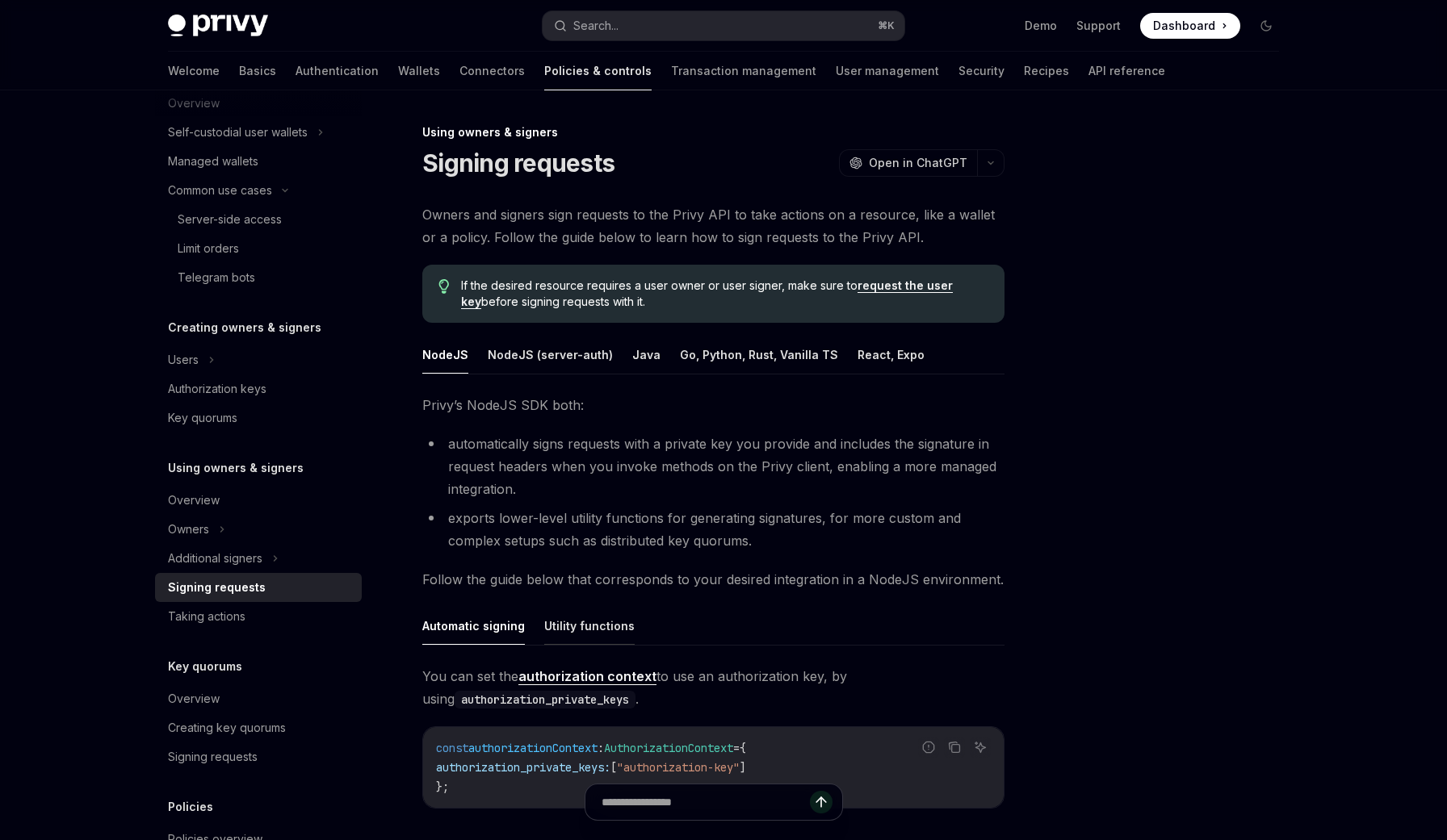
click at [561, 641] on button "Utility functions" at bounding box center [589, 626] width 90 height 38
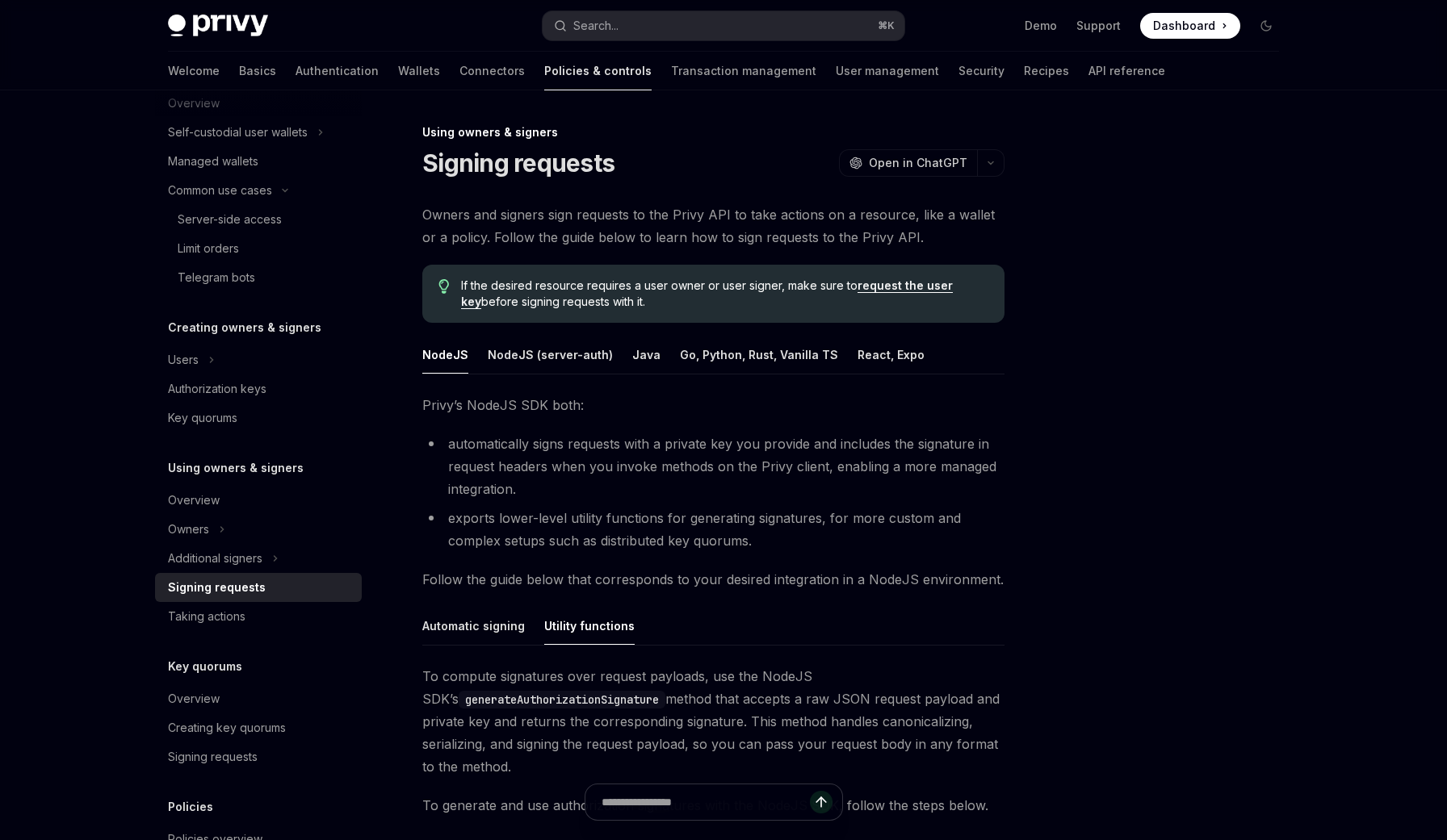
click at [602, 680] on span "To compute signatures over request payloads, use the NodeJS SDK’s generateAutho…" at bounding box center [713, 722] width 582 height 113
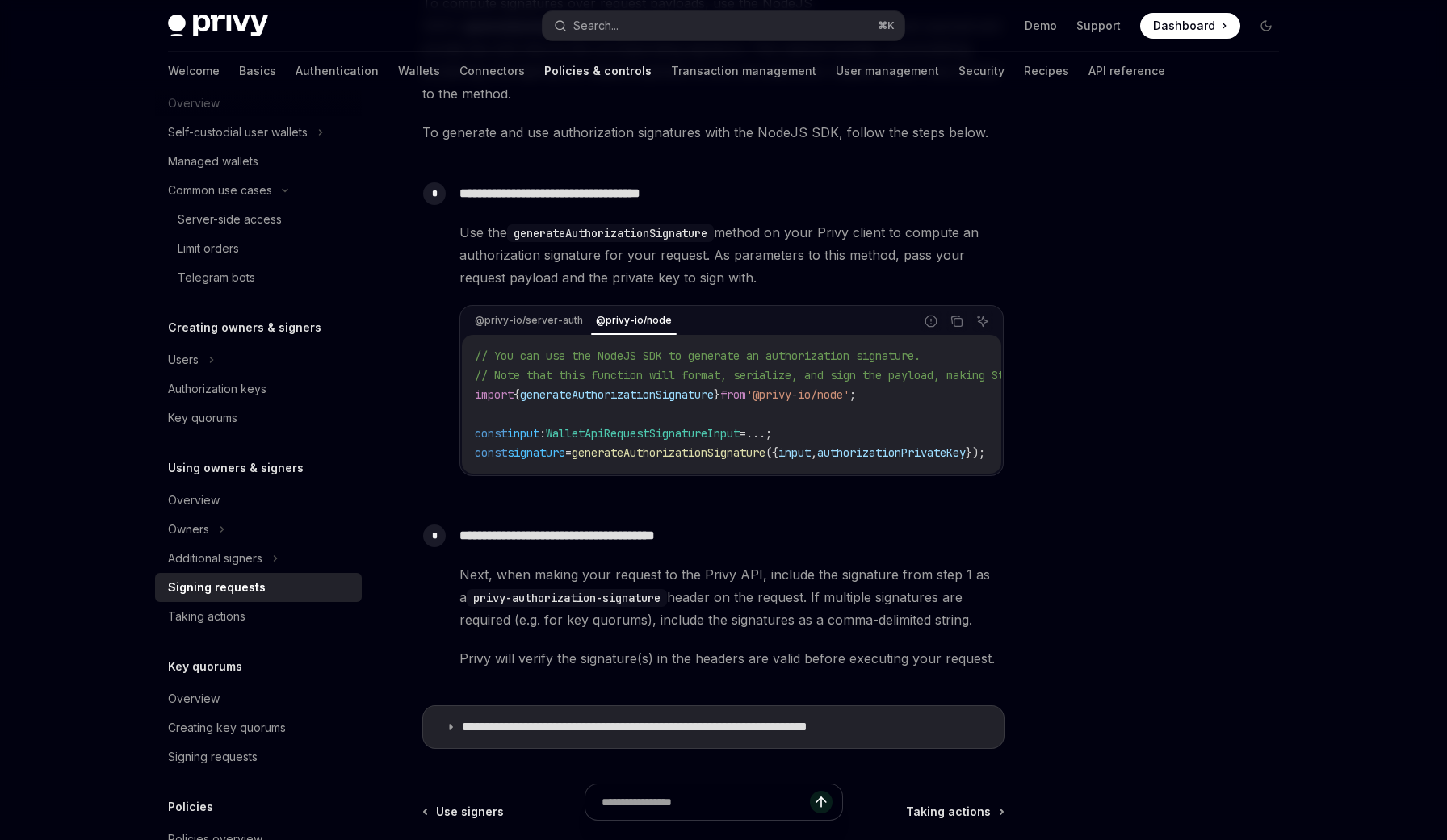
scroll to position [676, 0]
click at [671, 637] on div "Next, when making your request to the Privy API, include the signature from ste…" at bounding box center [731, 614] width 544 height 107
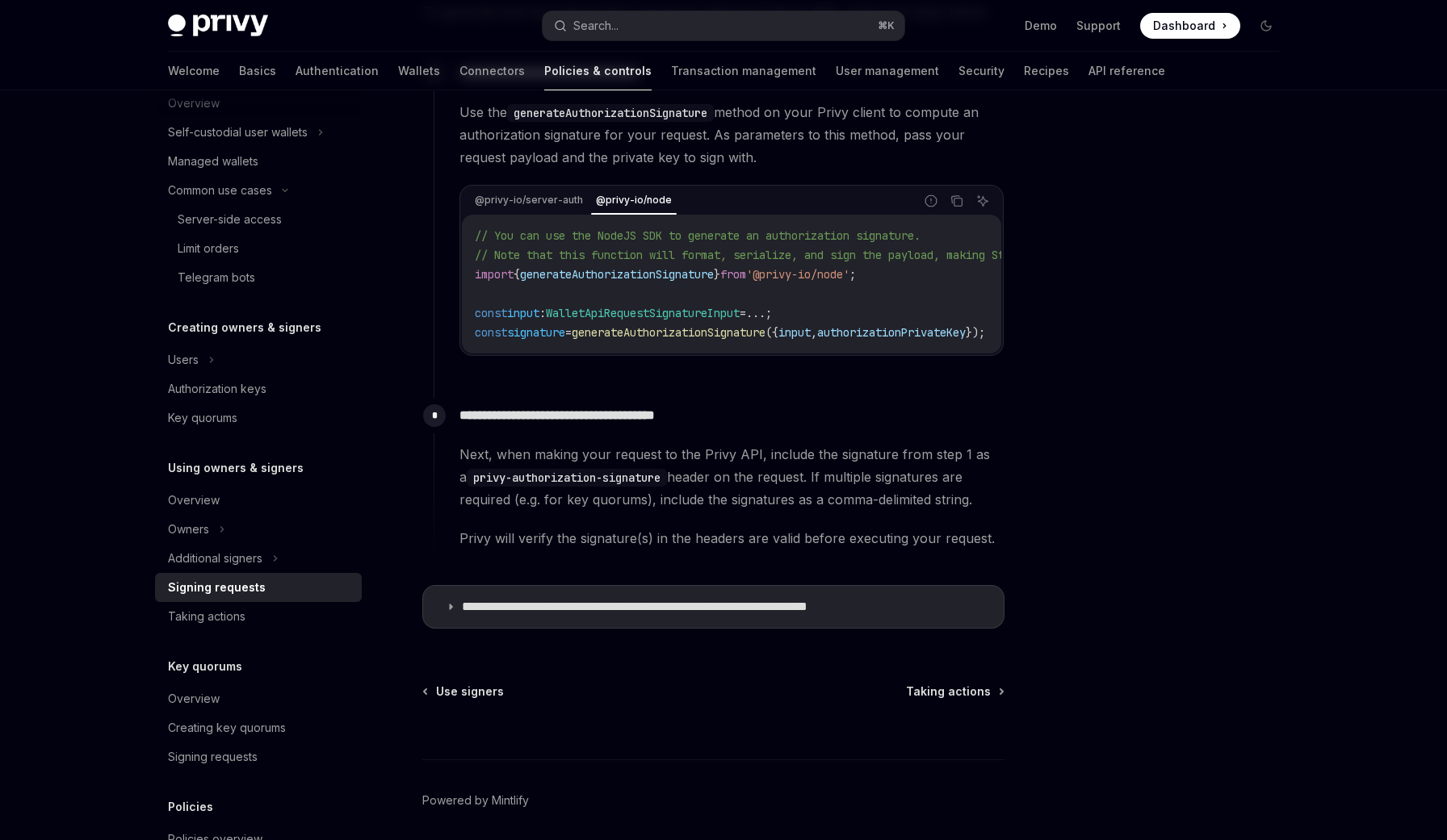
click at [741, 530] on div "Next, when making your request to the Privy API, include the signature from ste…" at bounding box center [731, 497] width 544 height 107
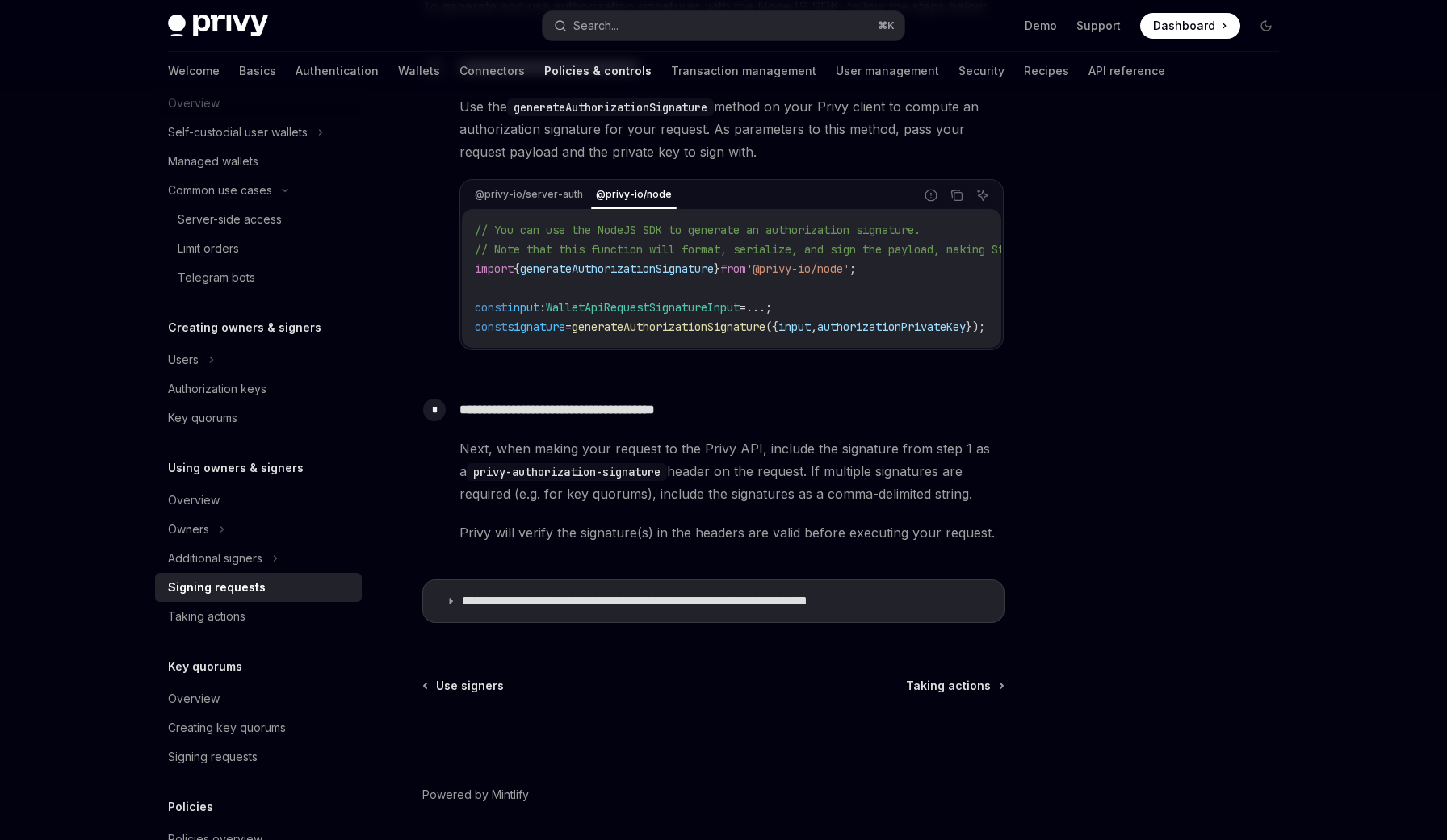
scroll to position [798, 0]
click at [453, 608] on icon at bounding box center [450, 603] width 9 height 9
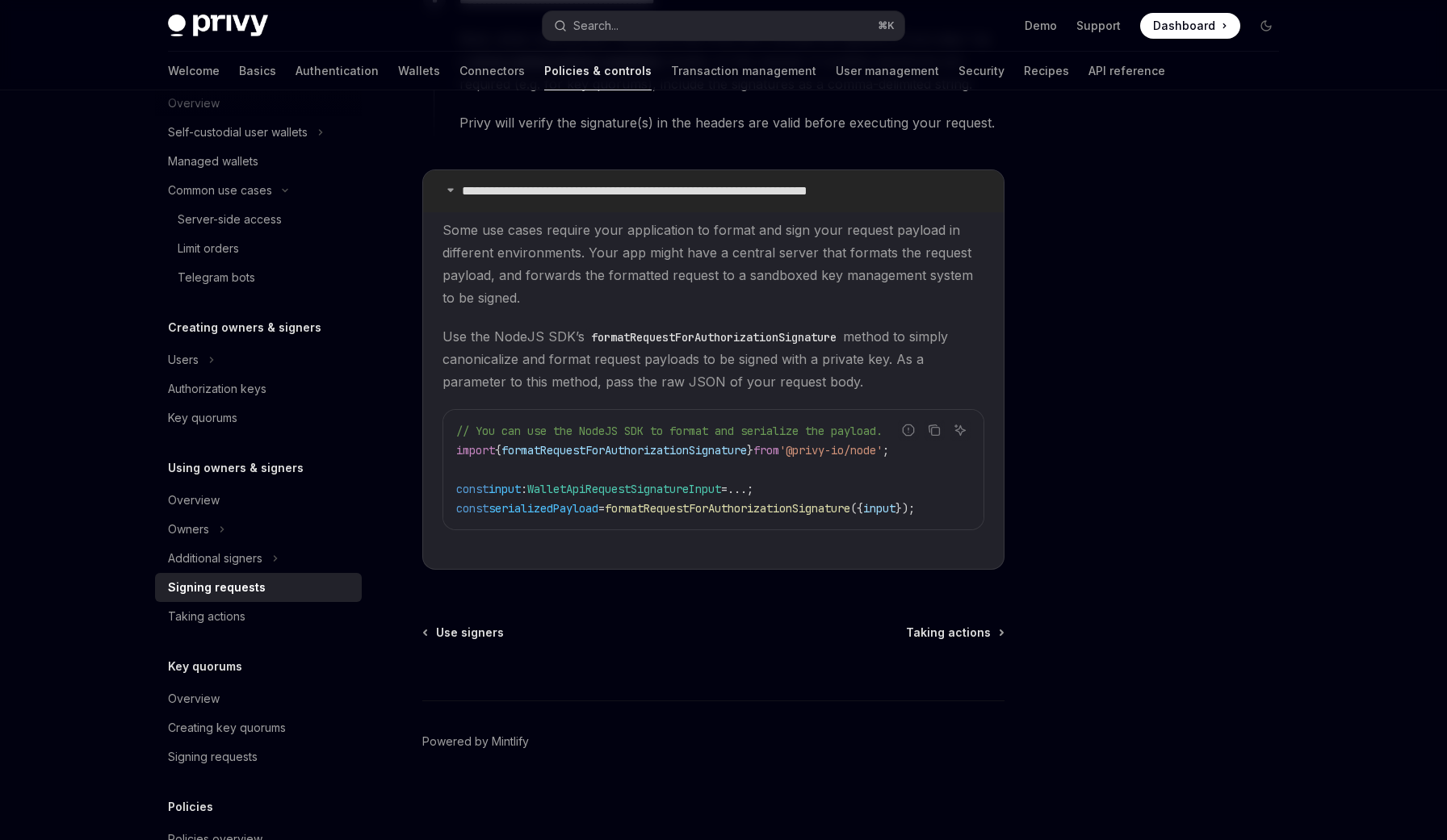
scroll to position [1222, 0]
click at [450, 185] on icon at bounding box center [450, 189] width 9 height 9
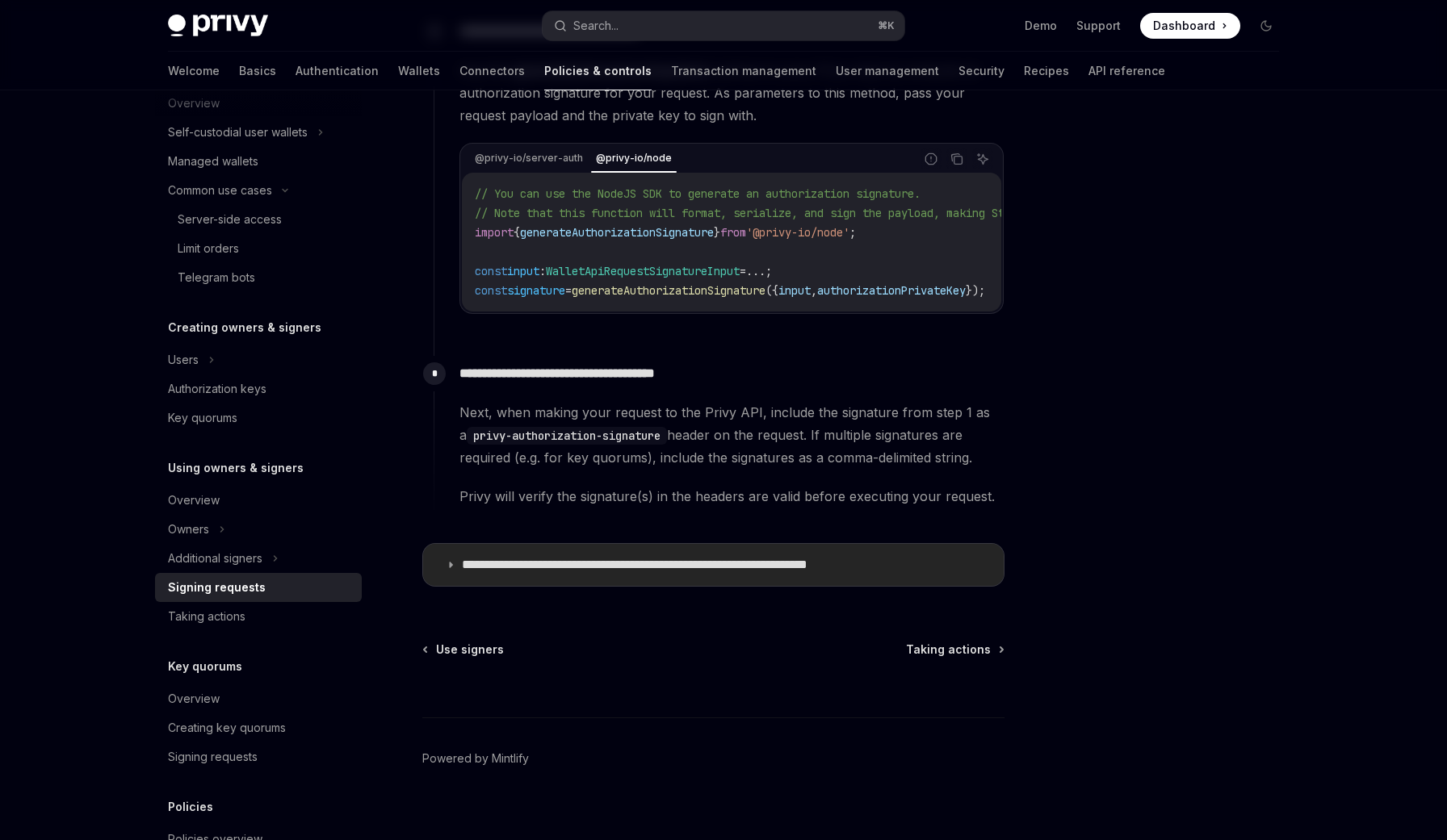
click at [449, 570] on icon at bounding box center [450, 565] width 9 height 9
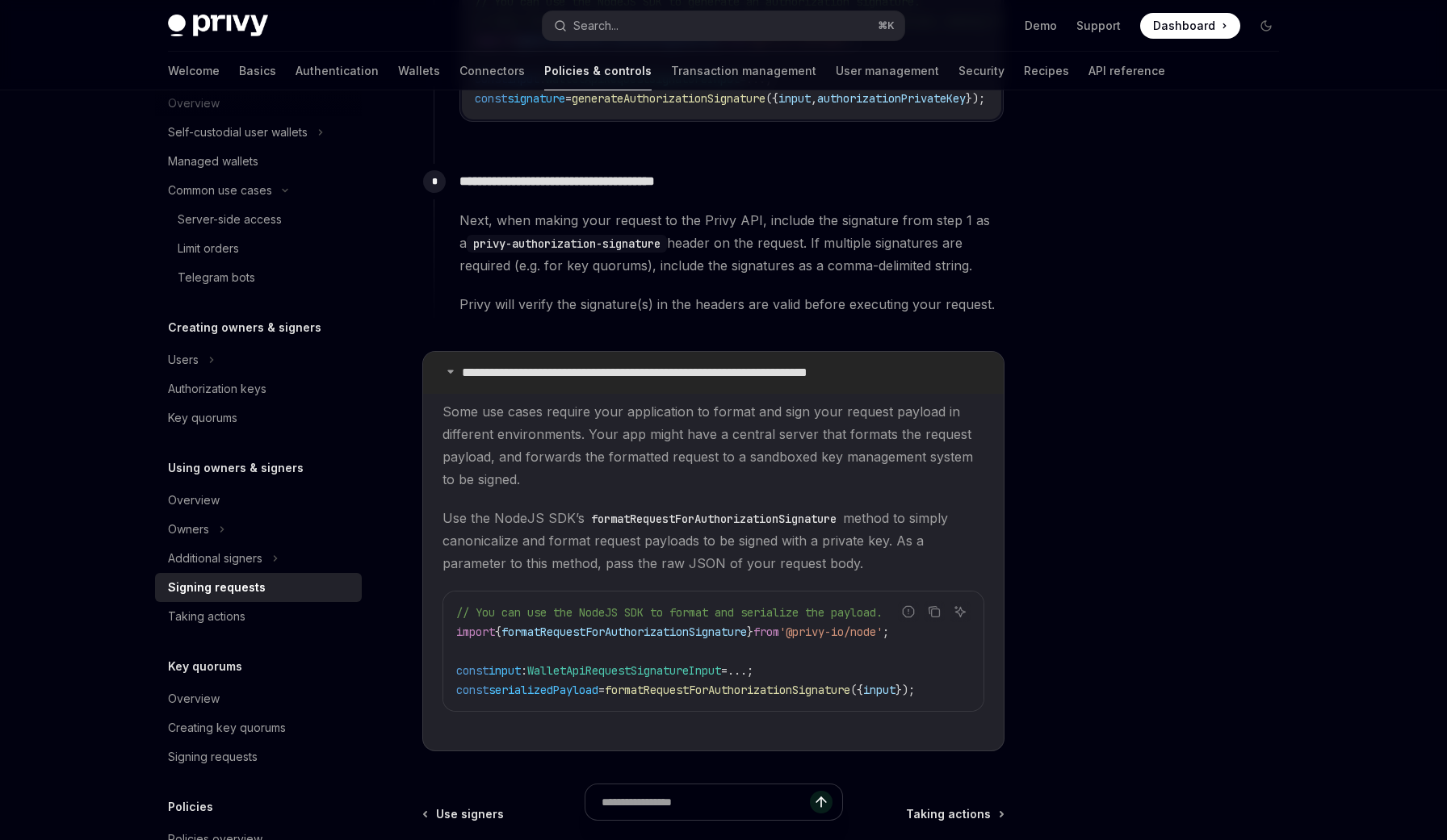
scroll to position [1028, 0]
click at [530, 549] on span "Use the NodeJS SDK’s formatRequestForAuthorizationSignature method to simply ca…" at bounding box center [714, 540] width 542 height 68
click at [446, 375] on icon at bounding box center [450, 370] width 9 height 9
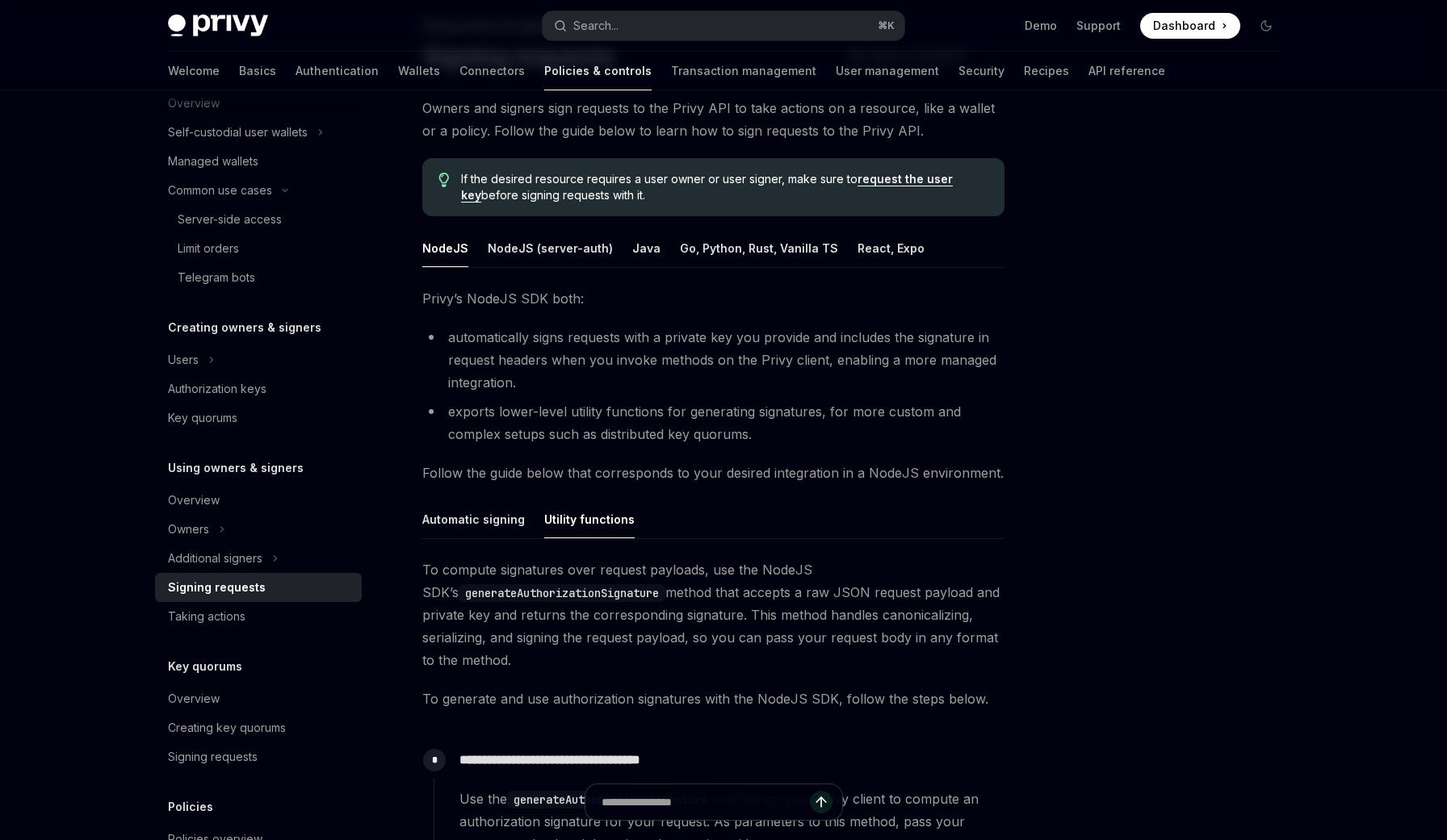
scroll to position [100, 0]
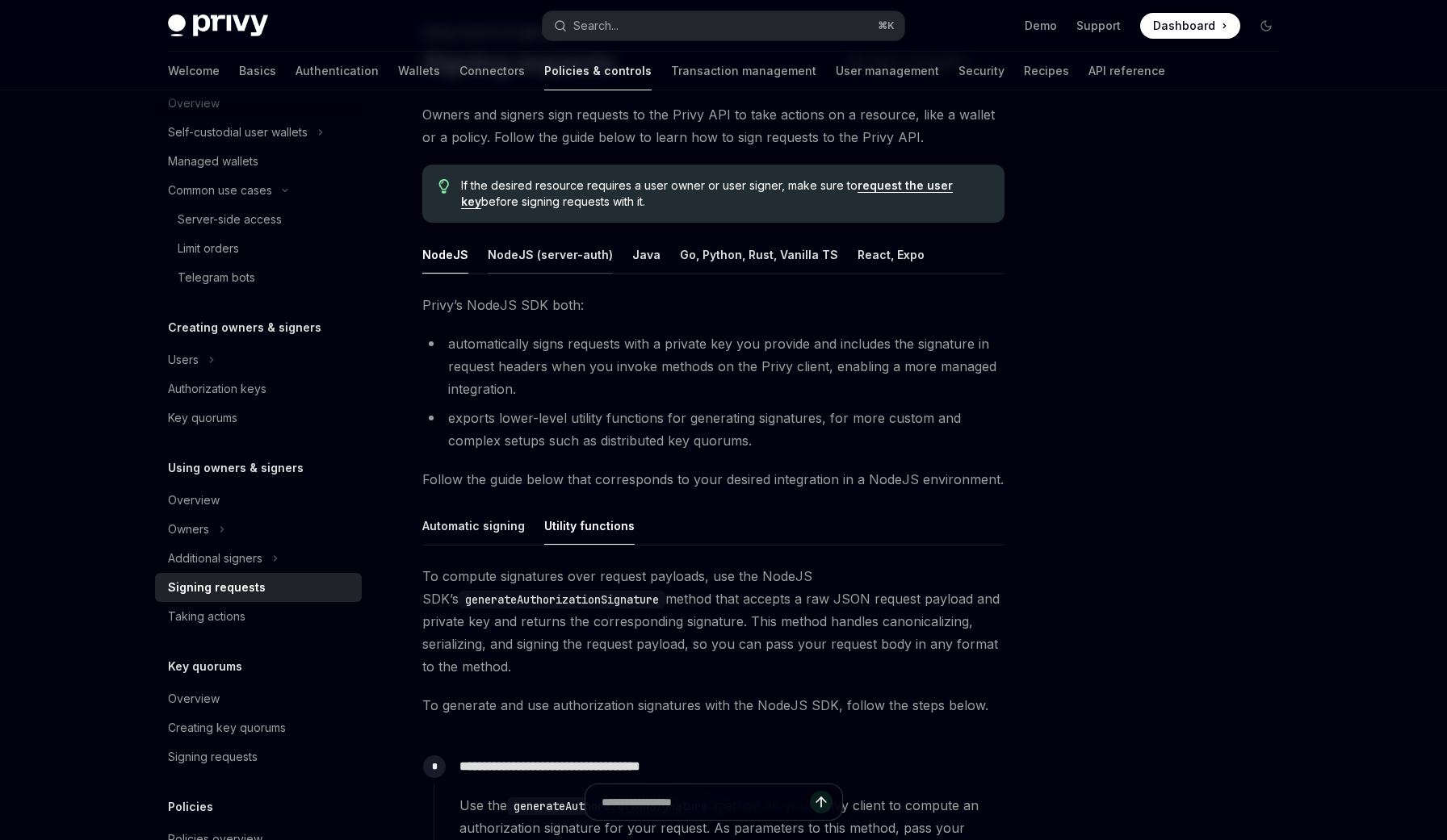
click at [543, 259] on button "NodeJS (server-auth)" at bounding box center [550, 254] width 125 height 38
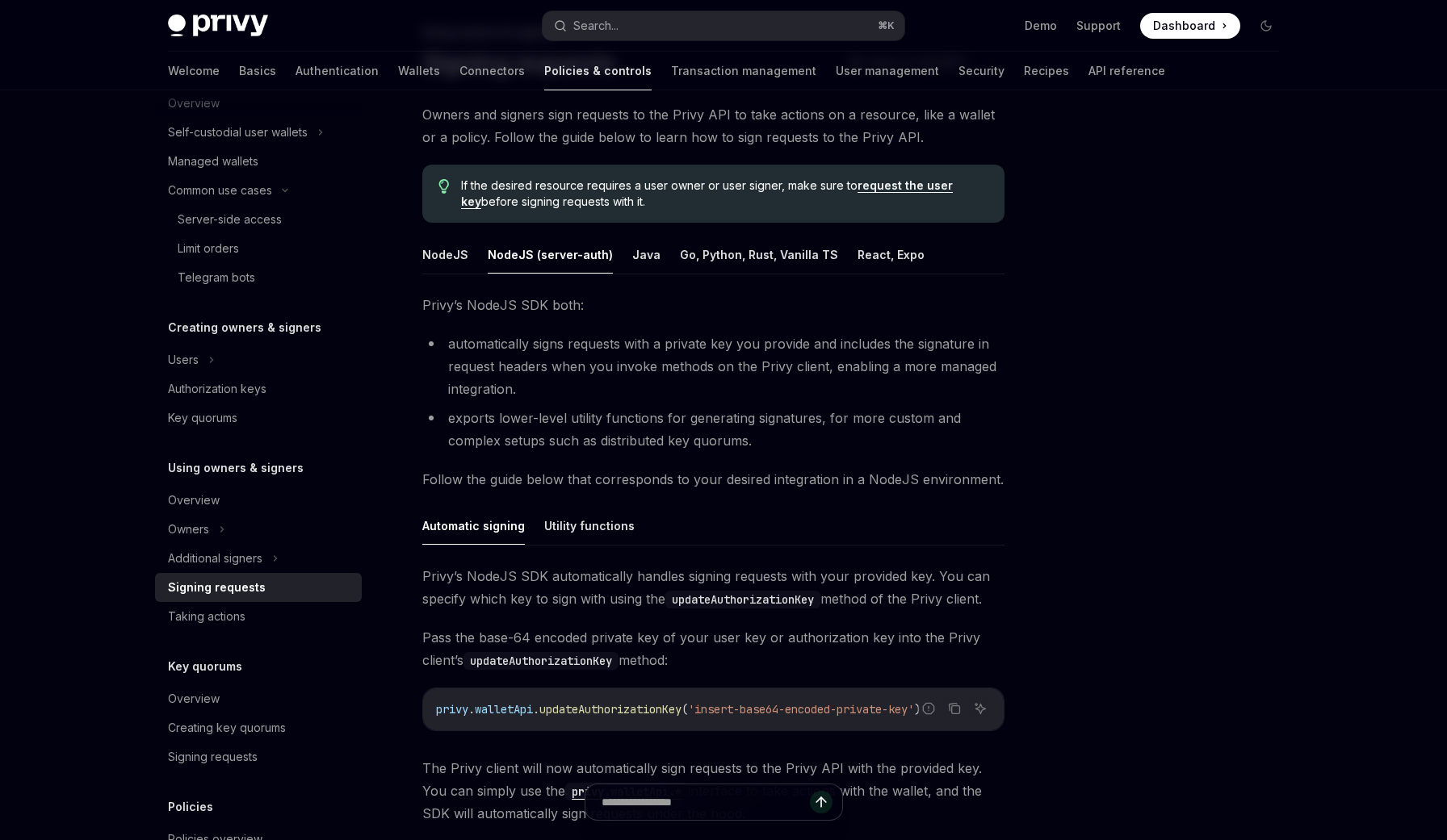
click at [537, 407] on li "exports lower-level utility functions for generating signatures, for more custo…" at bounding box center [713, 429] width 582 height 45
click at [447, 248] on button "NodeJS" at bounding box center [445, 254] width 46 height 38
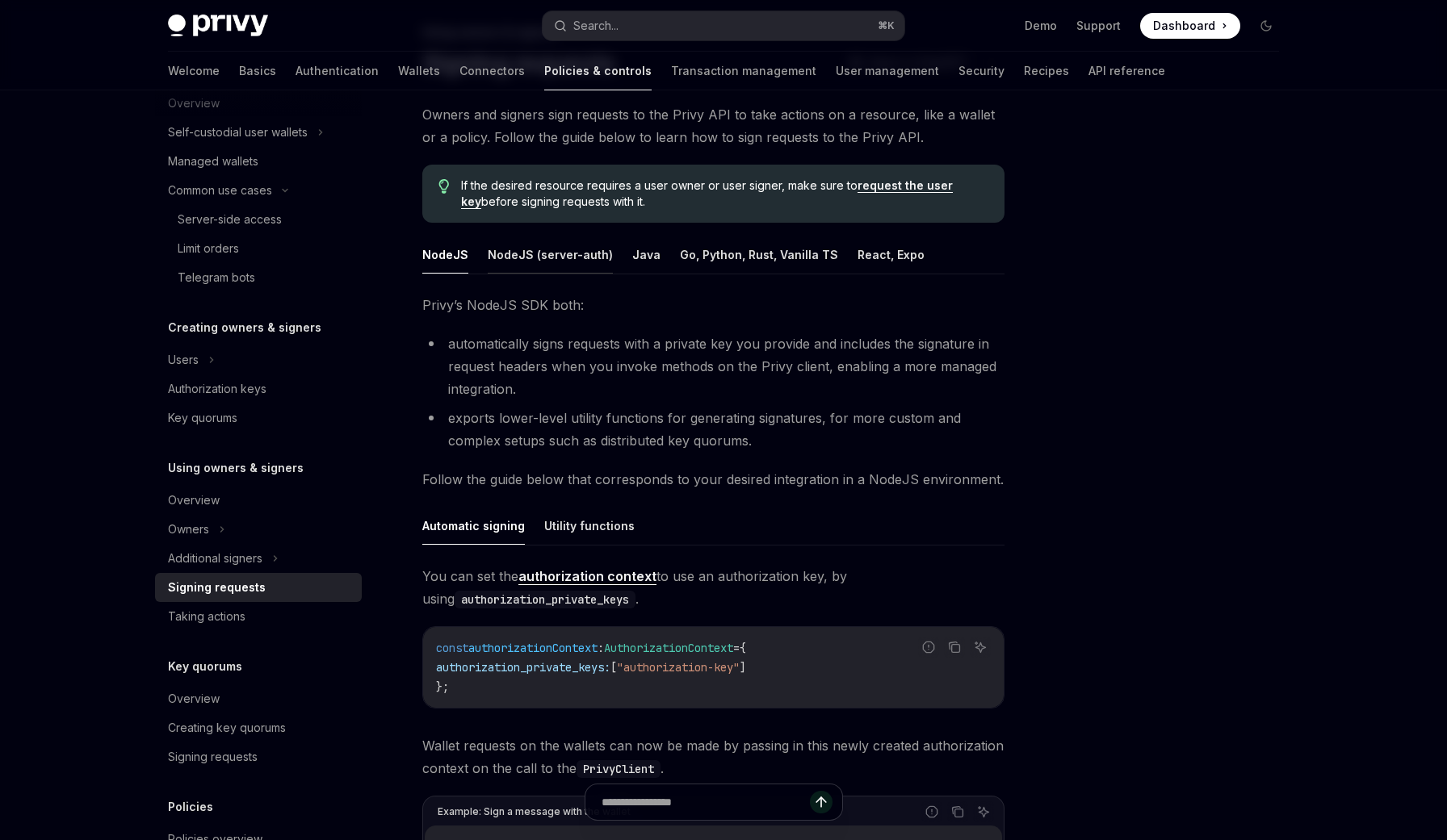
click at [504, 252] on button "NodeJS (server-auth)" at bounding box center [550, 254] width 125 height 38
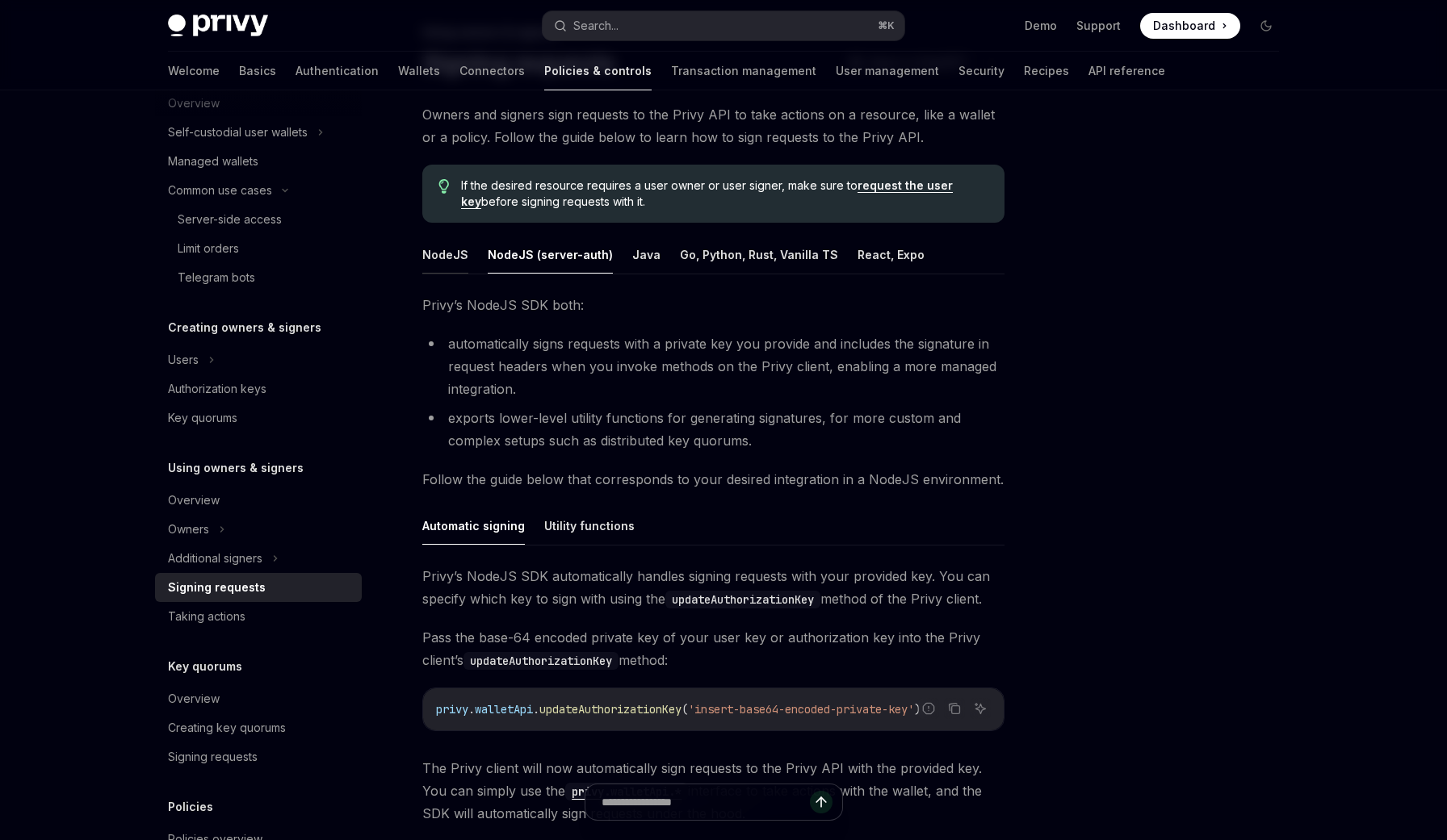
click at [450, 252] on button "NodeJS" at bounding box center [445, 254] width 46 height 38
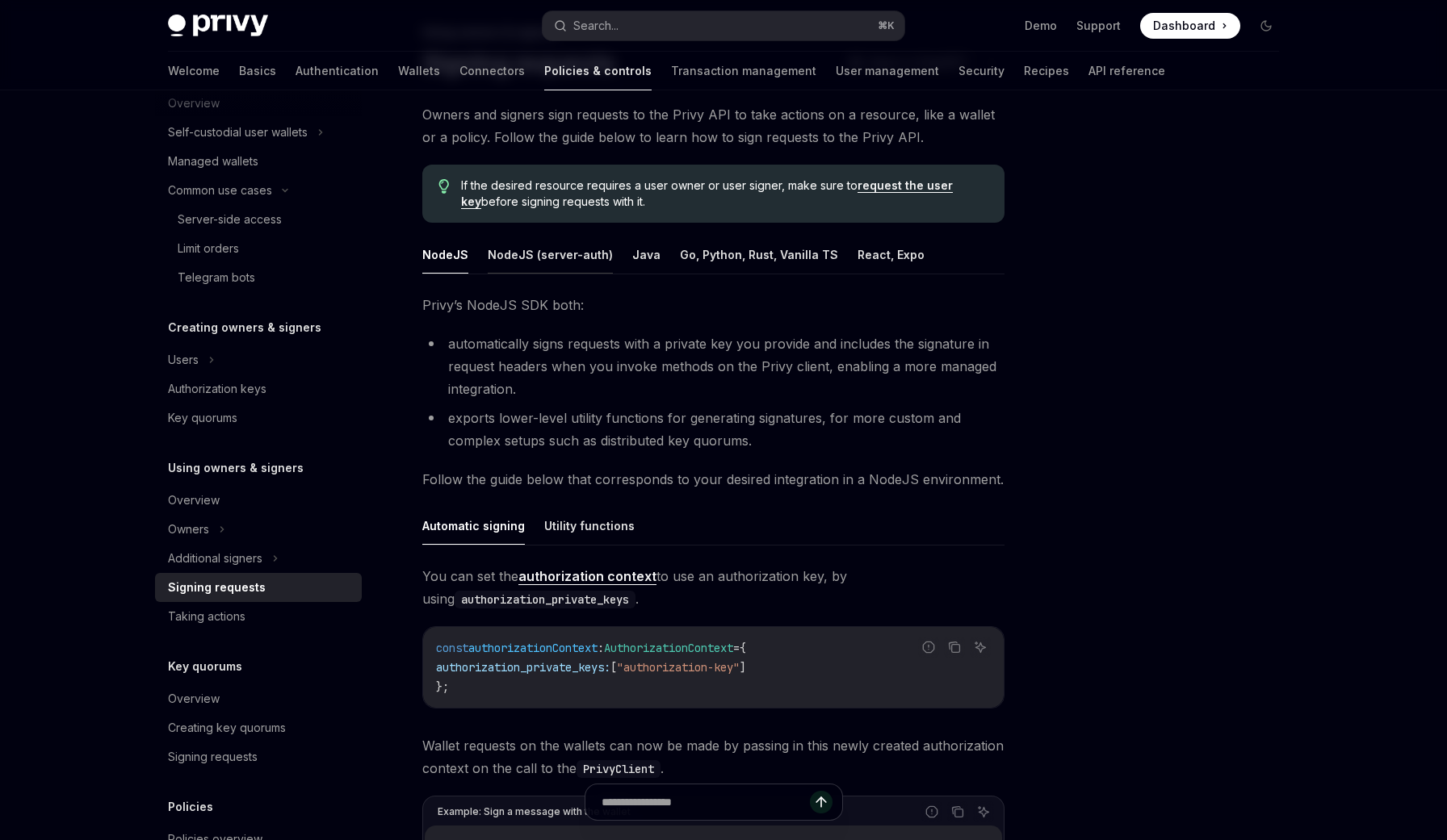
click at [505, 252] on button "NodeJS (server-auth)" at bounding box center [550, 254] width 125 height 38
type textarea "*"
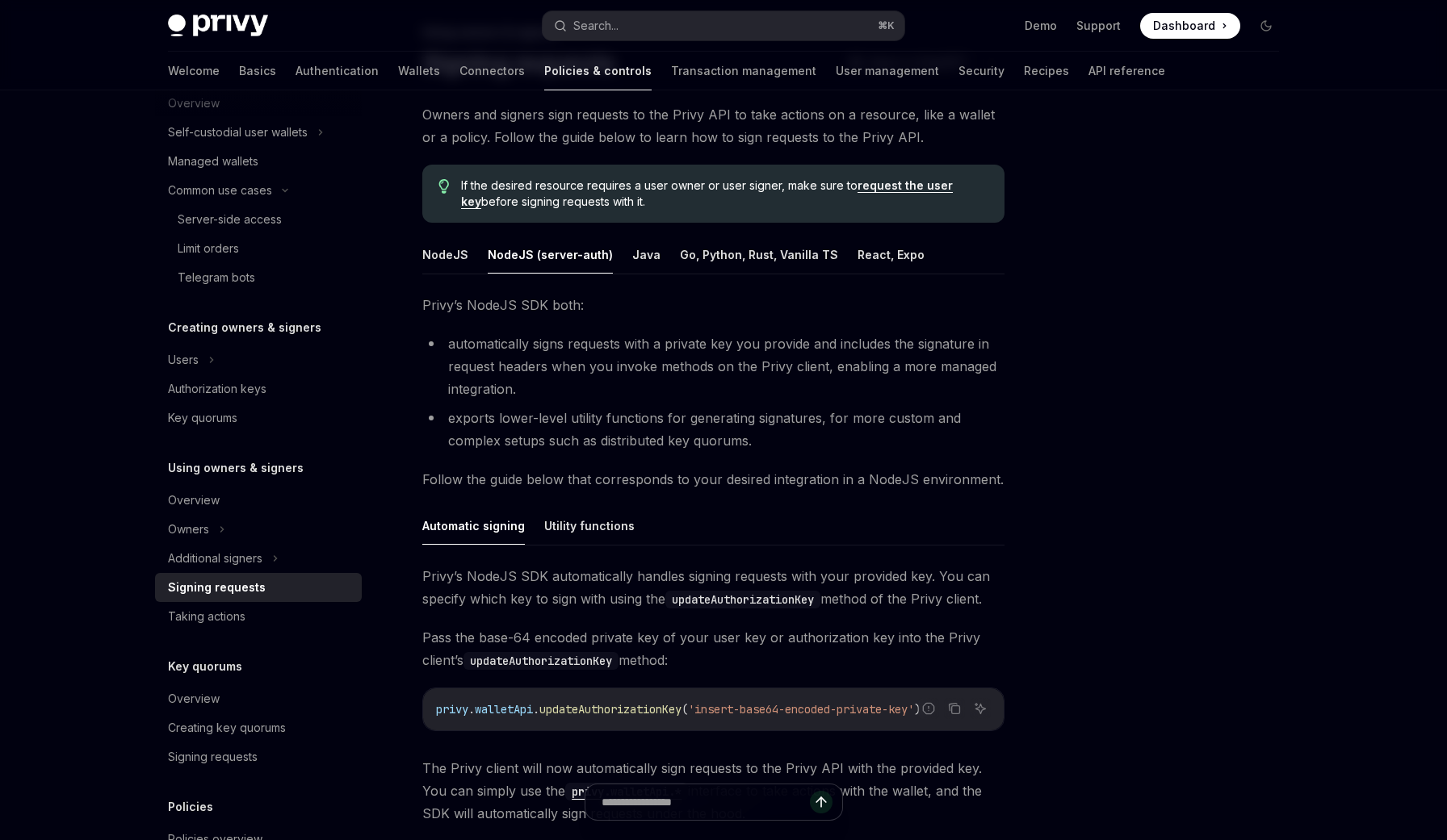
click at [543, 407] on li "exports lower-level utility functions for generating signatures, for more custo…" at bounding box center [713, 429] width 582 height 45
click at [772, 644] on span "Pass the base-64 encoded private key of your user key or authorization key into…" at bounding box center [713, 649] width 582 height 45
click at [886, 640] on span "Pass the base-64 encoded private key of your user key or authorization key into…" at bounding box center [713, 649] width 582 height 45
click at [840, 666] on span "Pass the base-64 encoded private key of your user key or authorization key into…" at bounding box center [713, 649] width 582 height 45
